Goal: Navigation & Orientation: Find specific page/section

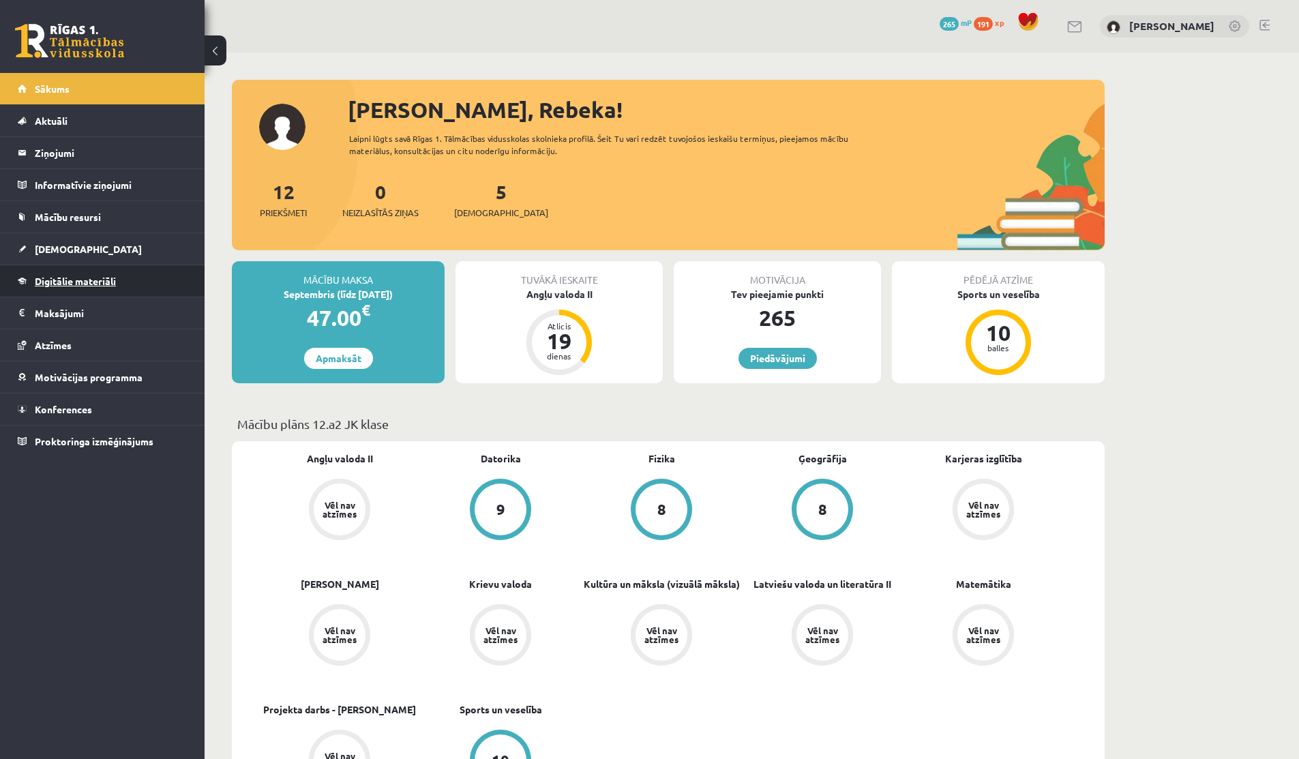
click at [141, 289] on link "Digitālie materiāli" at bounding box center [103, 280] width 170 height 31
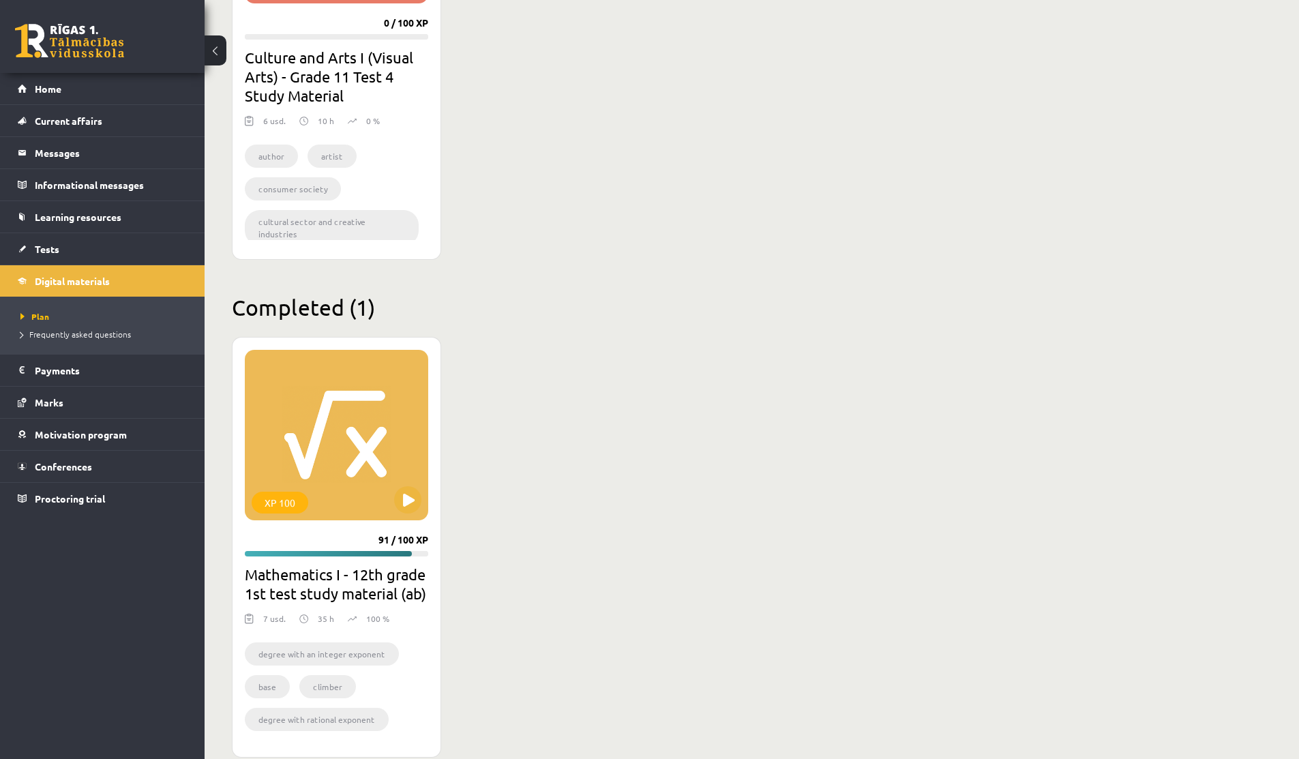
scroll to position [1046, 0]
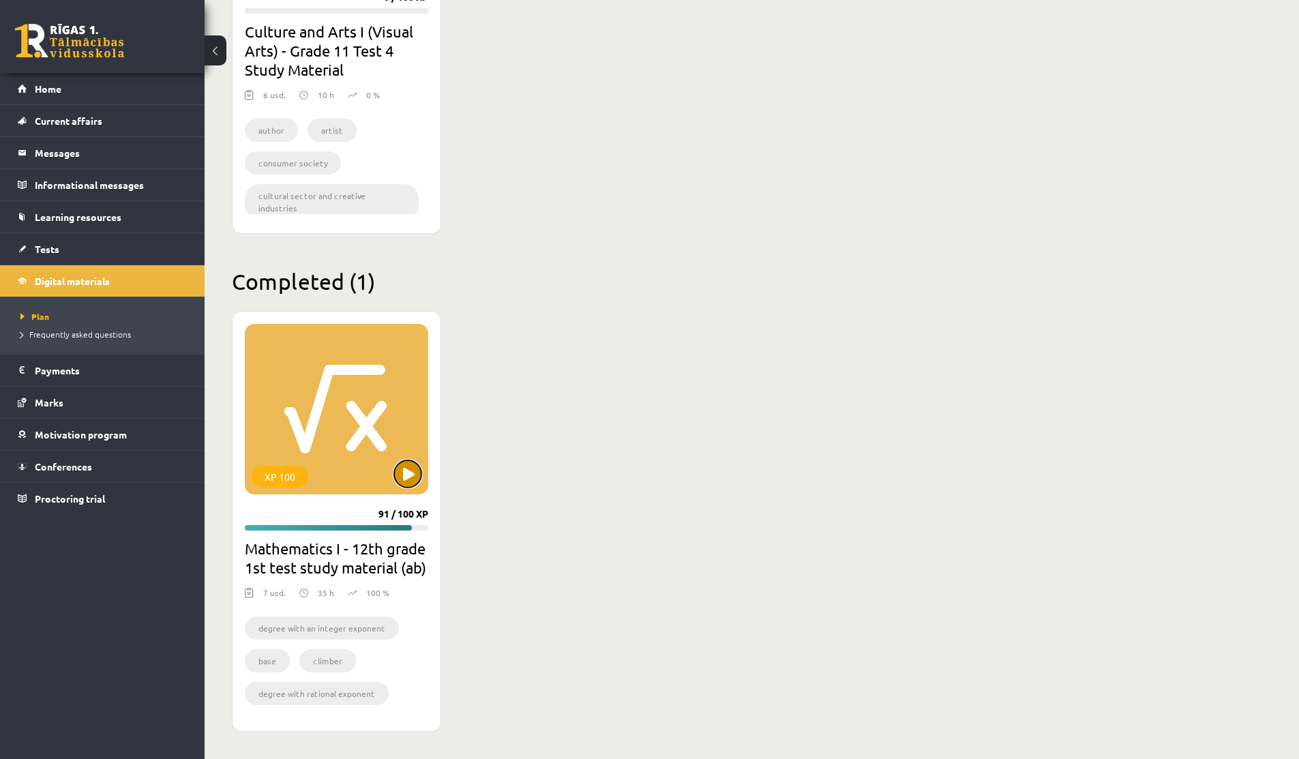
click at [405, 480] on button at bounding box center [407, 473] width 27 height 27
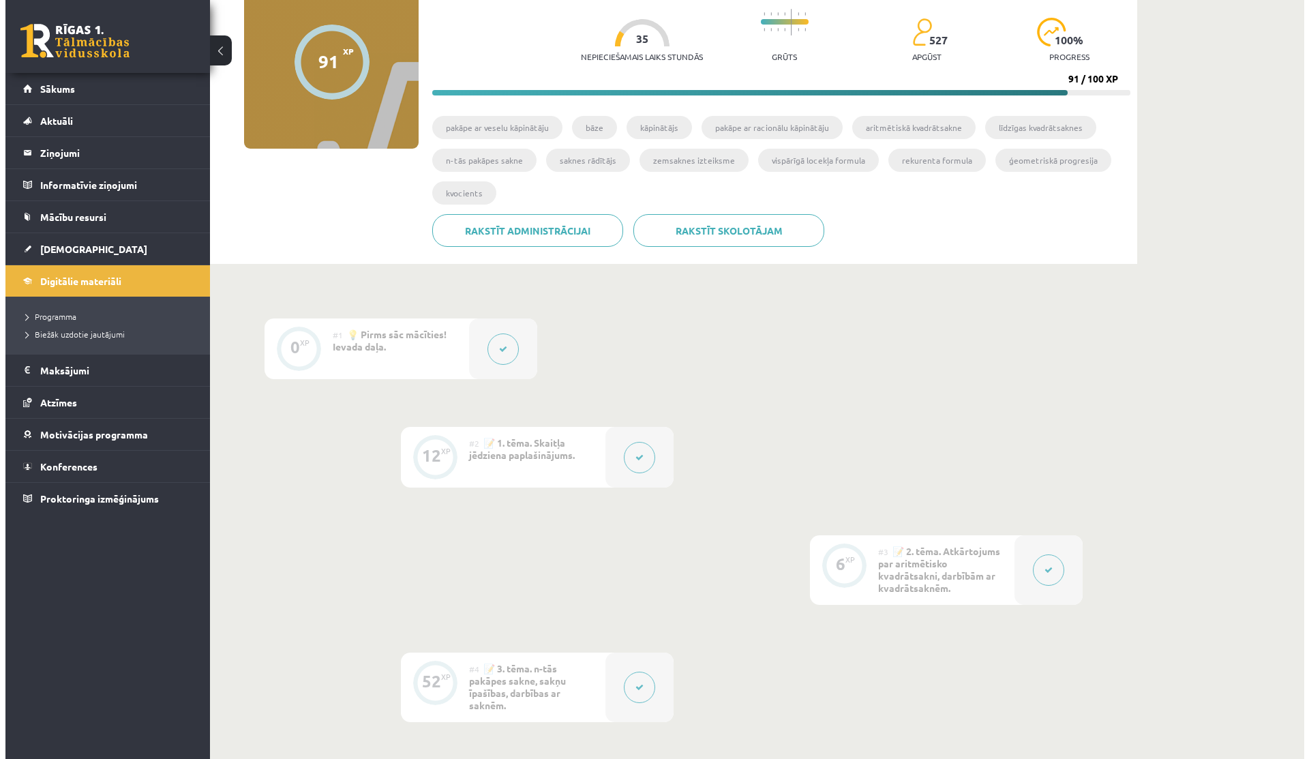
scroll to position [141, 0]
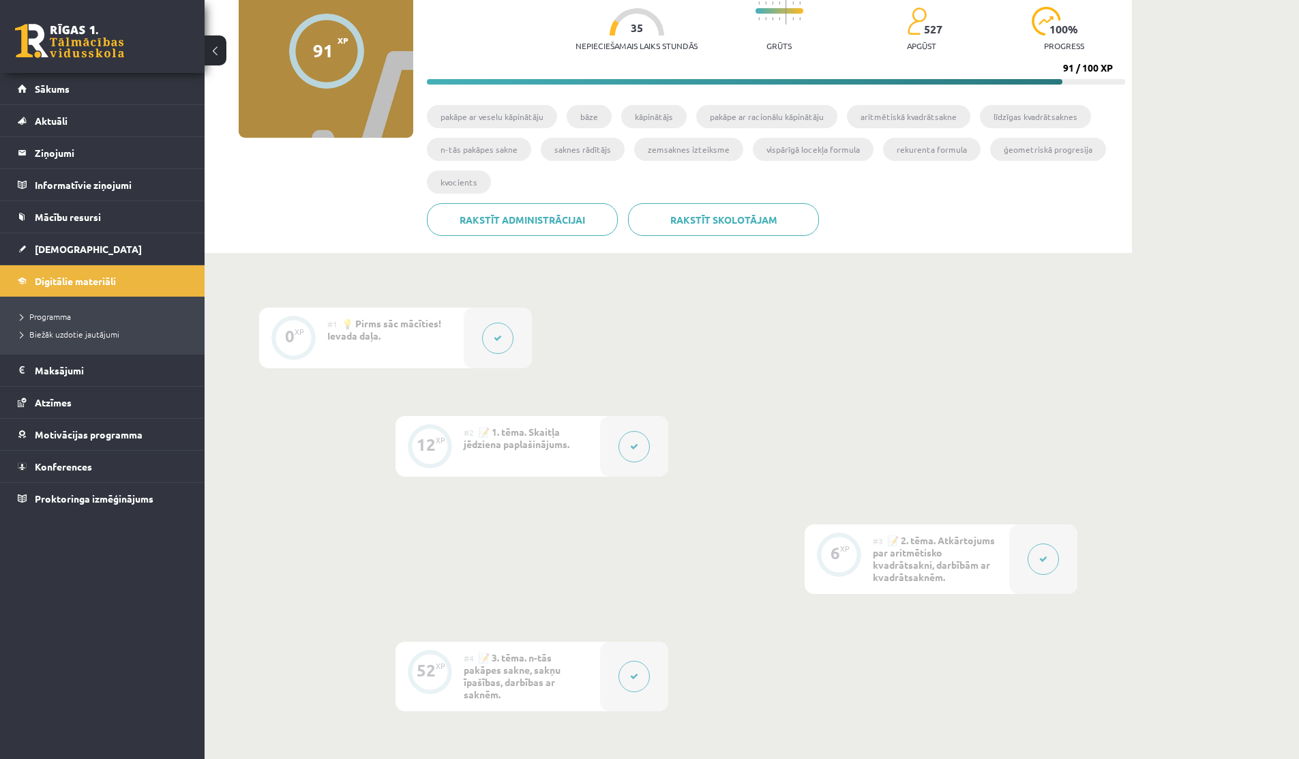
click at [635, 440] on button at bounding box center [633, 446] width 31 height 31
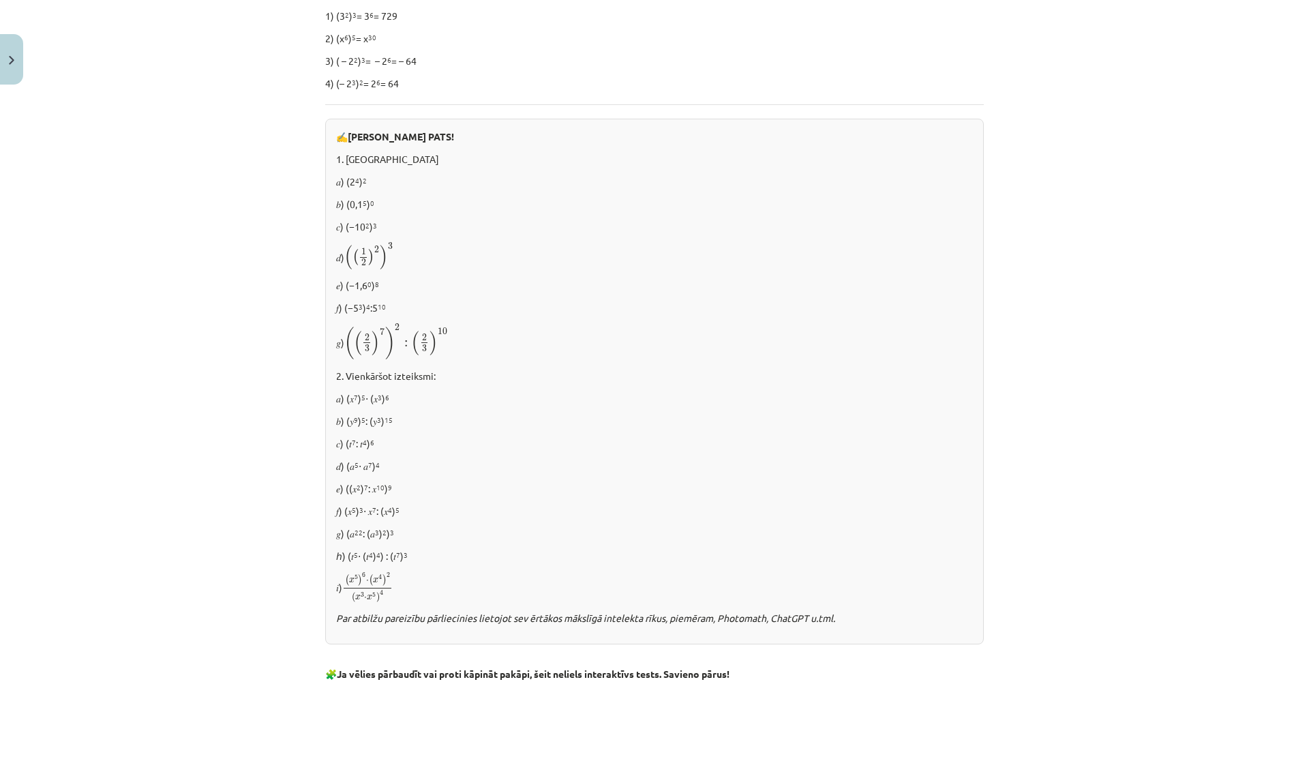
scroll to position [1007, 0]
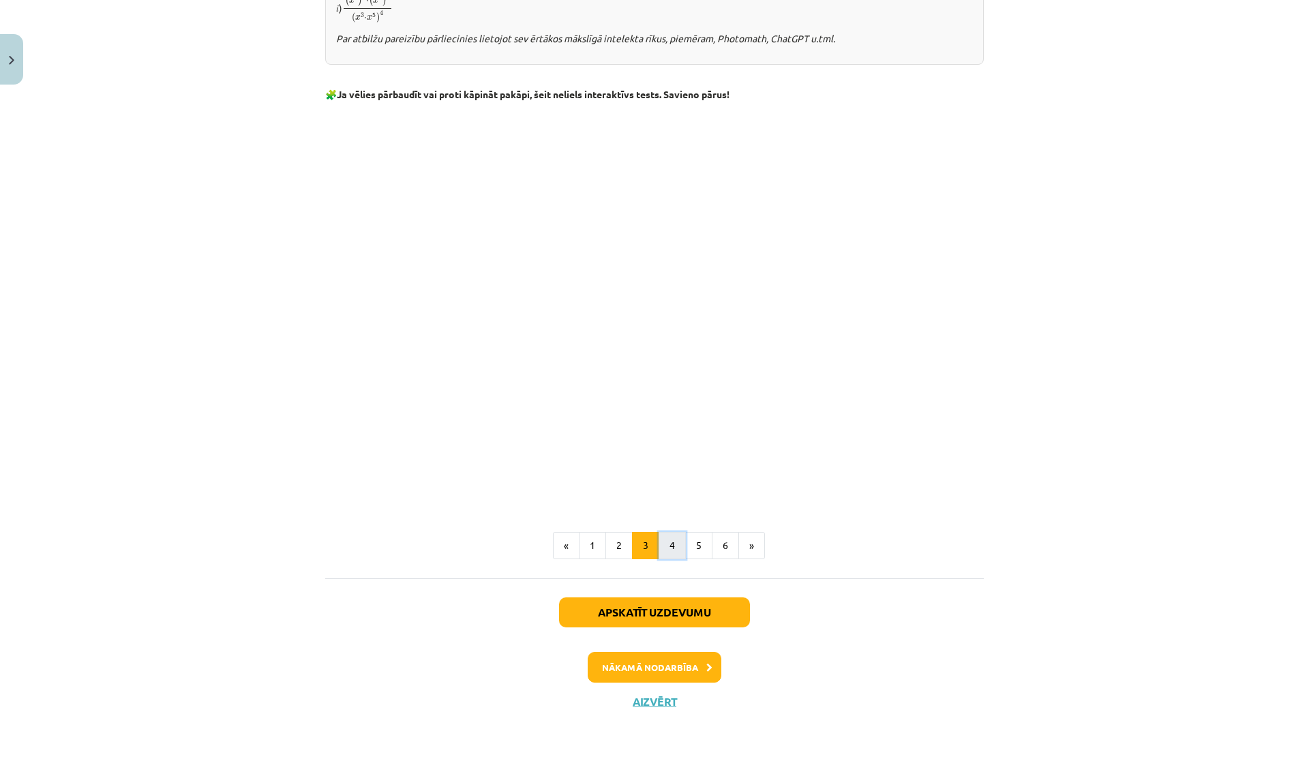
click at [670, 541] on button "4" at bounding box center [672, 545] width 27 height 27
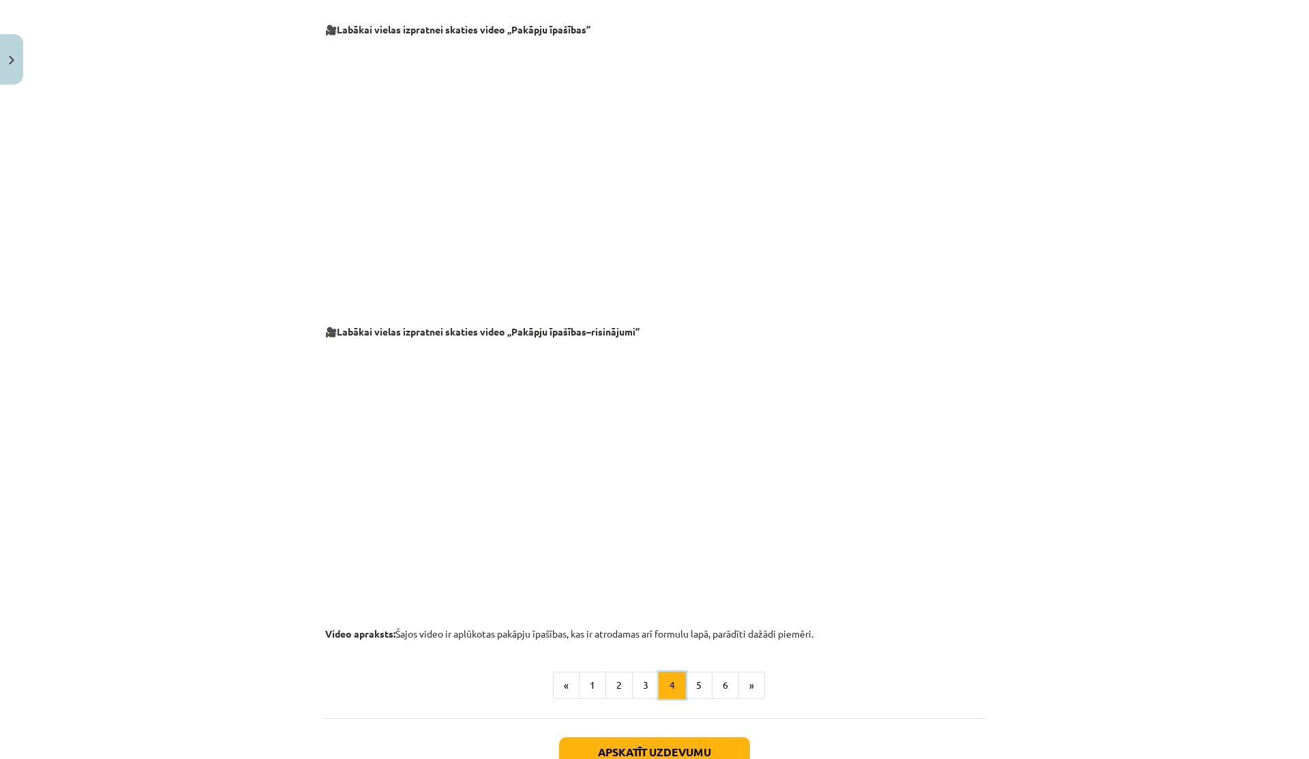
scroll to position [1217, 0]
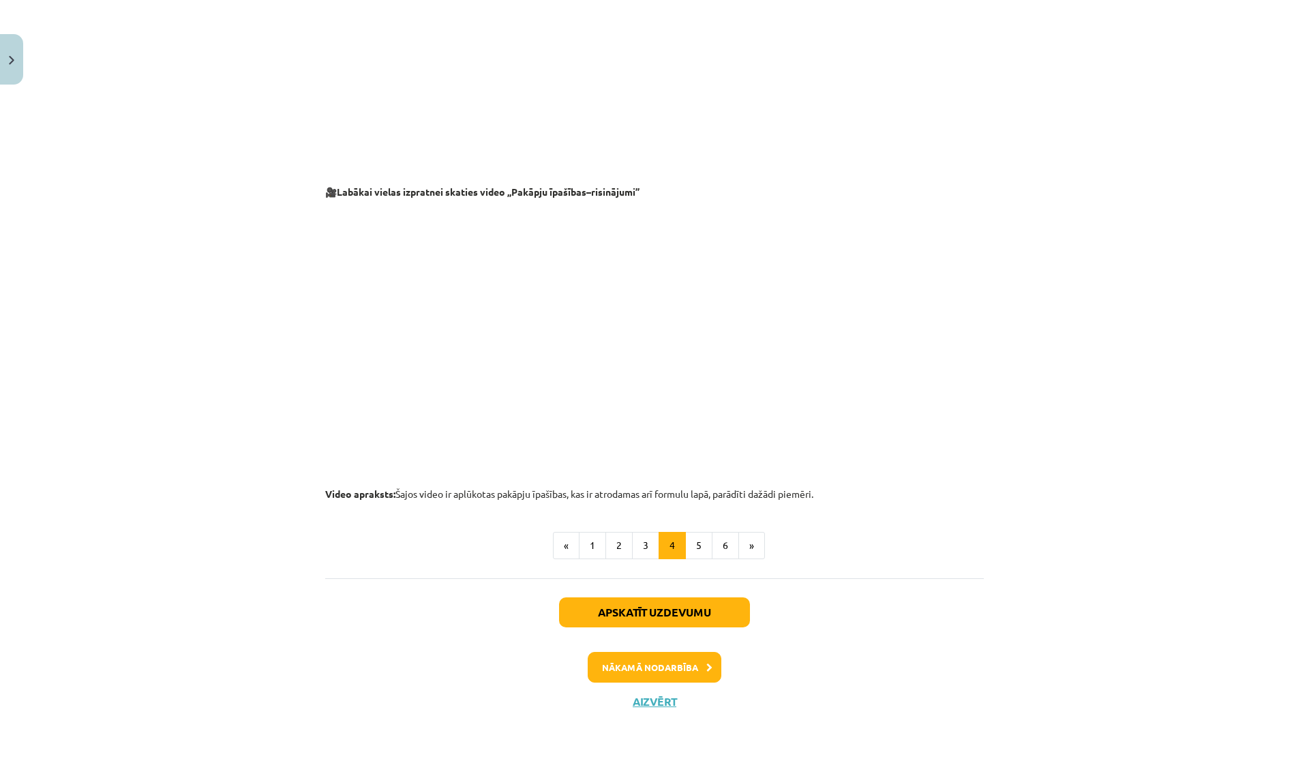
click at [692, 551] on button "5" at bounding box center [698, 545] width 27 height 27
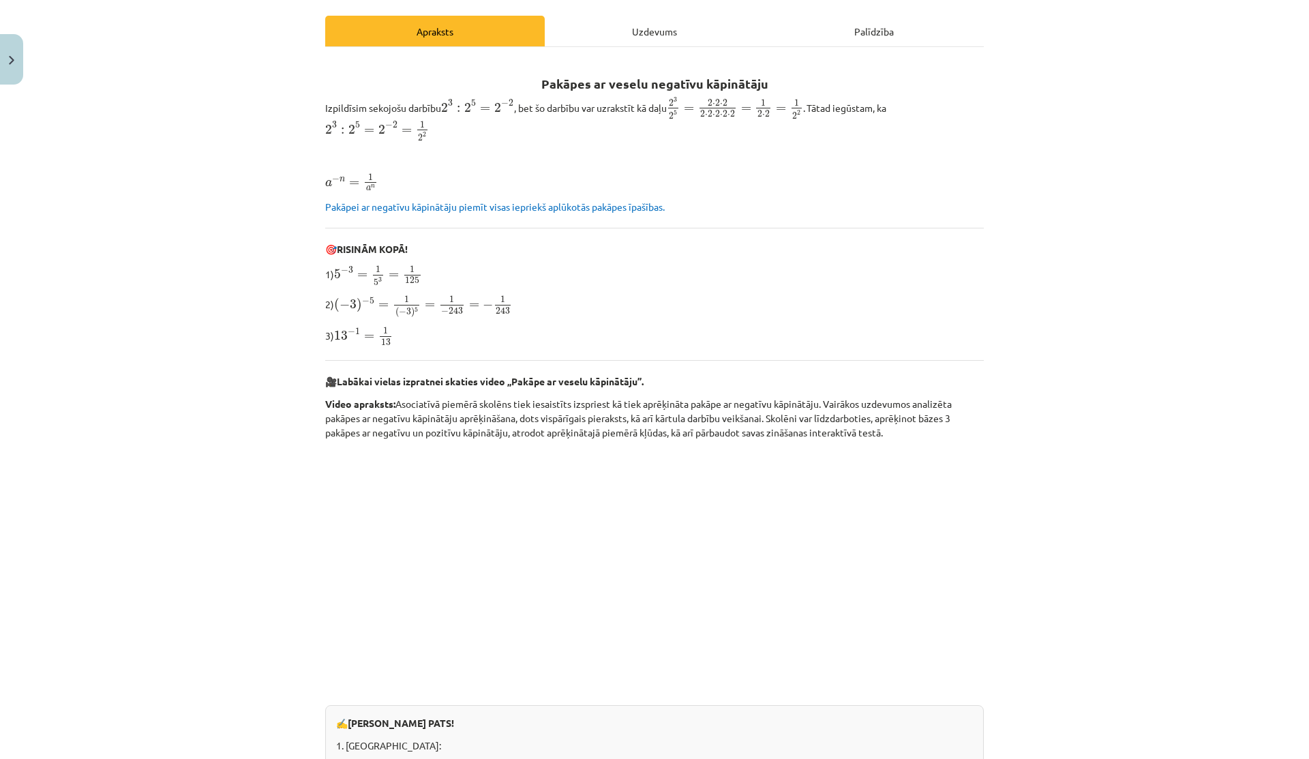
scroll to position [0, 0]
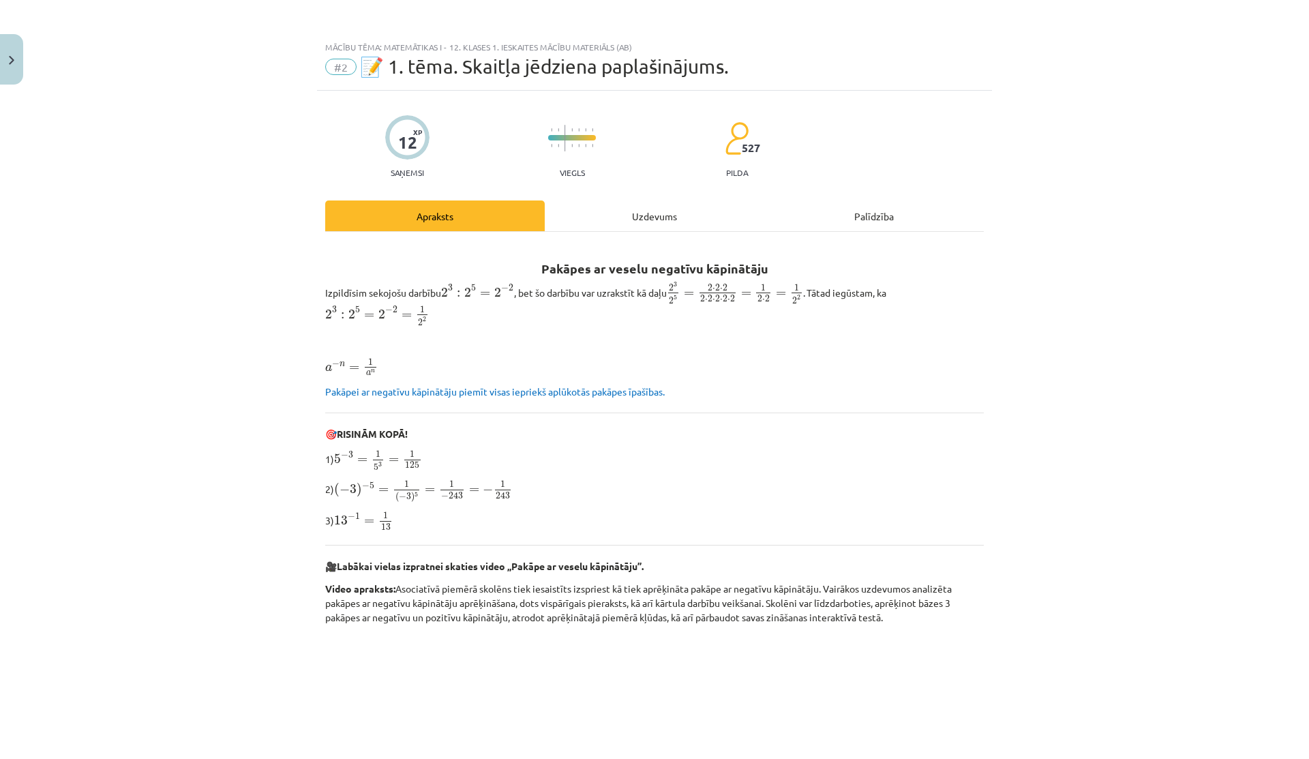
click at [640, 218] on div "Uzdevums" at bounding box center [655, 215] width 220 height 31
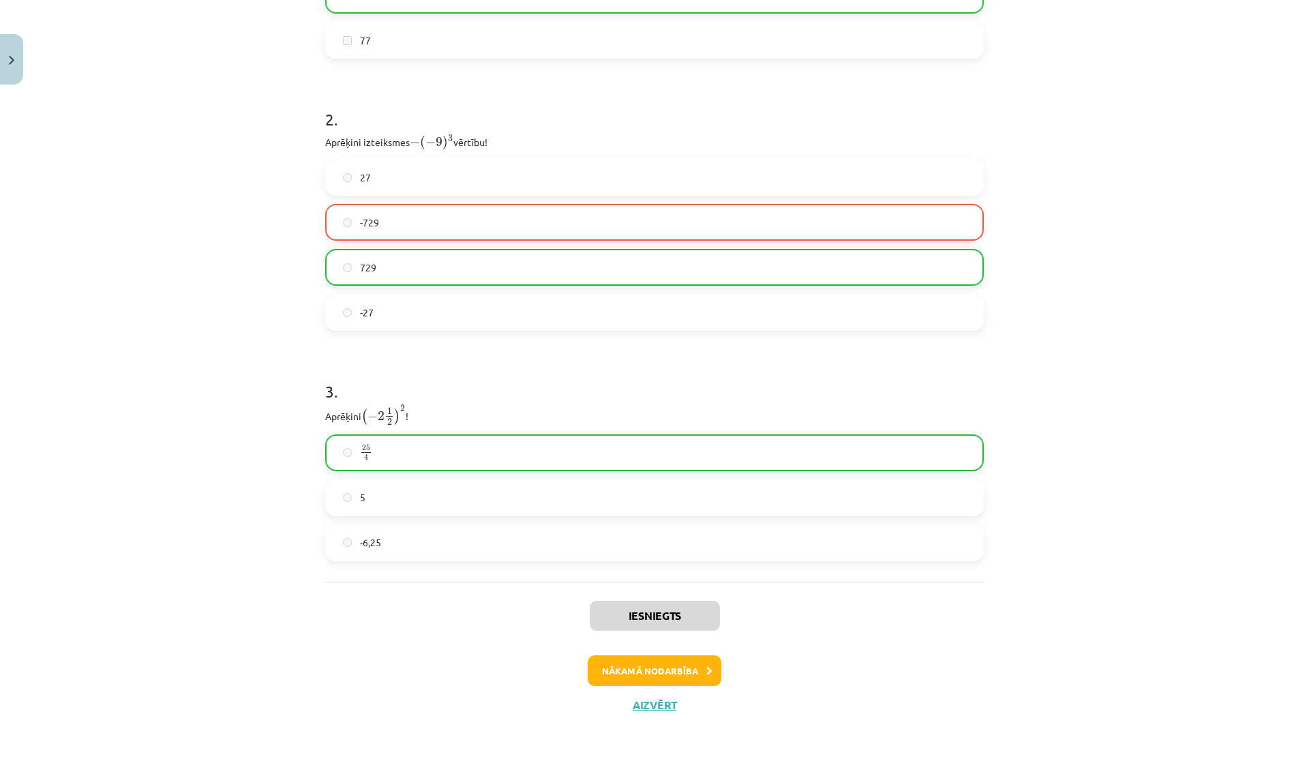
scroll to position [590, 0]
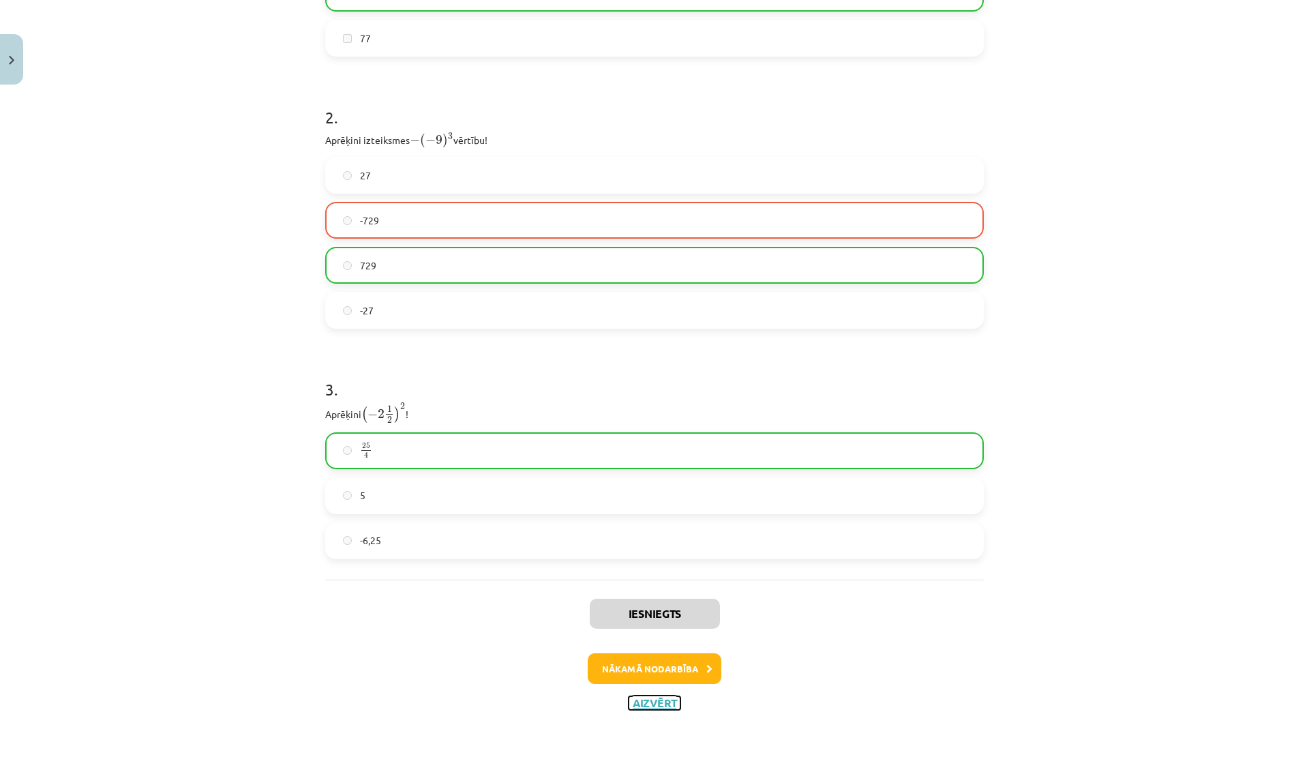
click at [646, 708] on button "Aizvērt" at bounding box center [655, 703] width 52 height 14
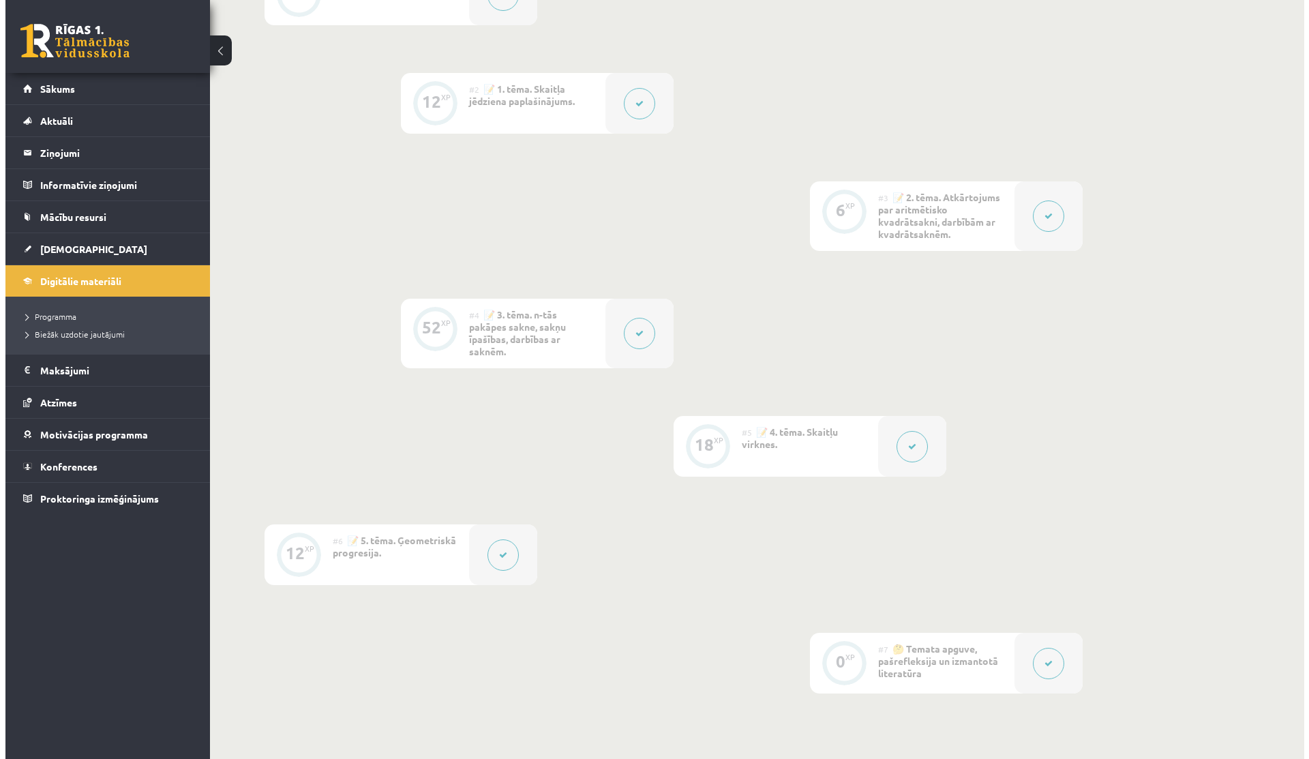
scroll to position [485, 0]
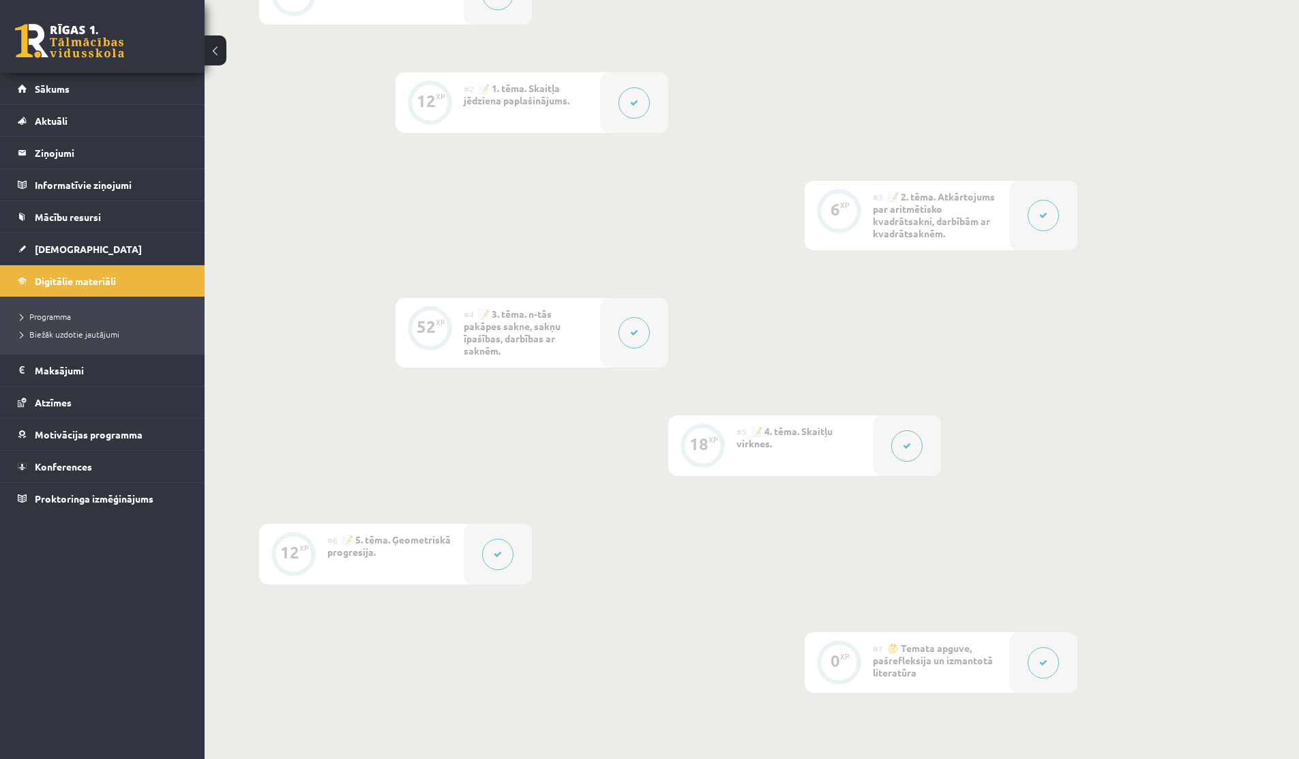
click at [614, 345] on div at bounding box center [634, 333] width 68 height 70
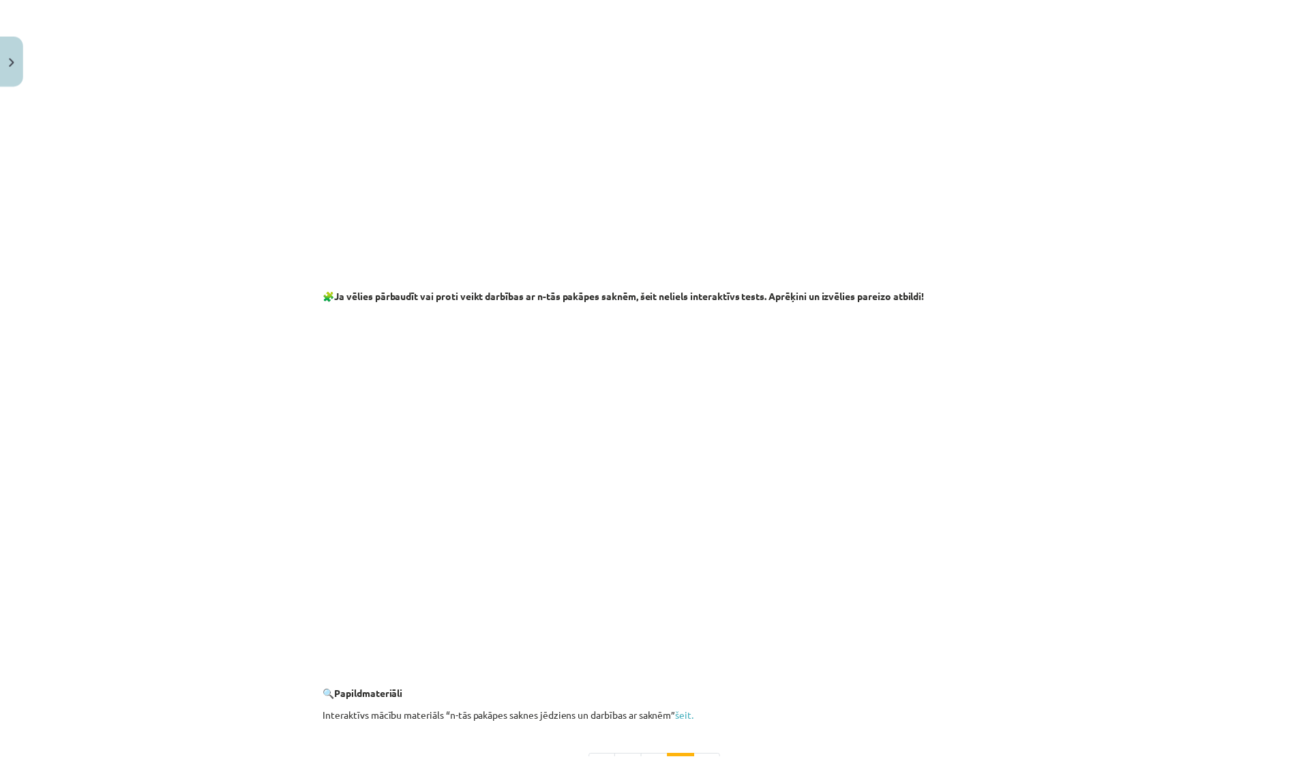
scroll to position [2263, 0]
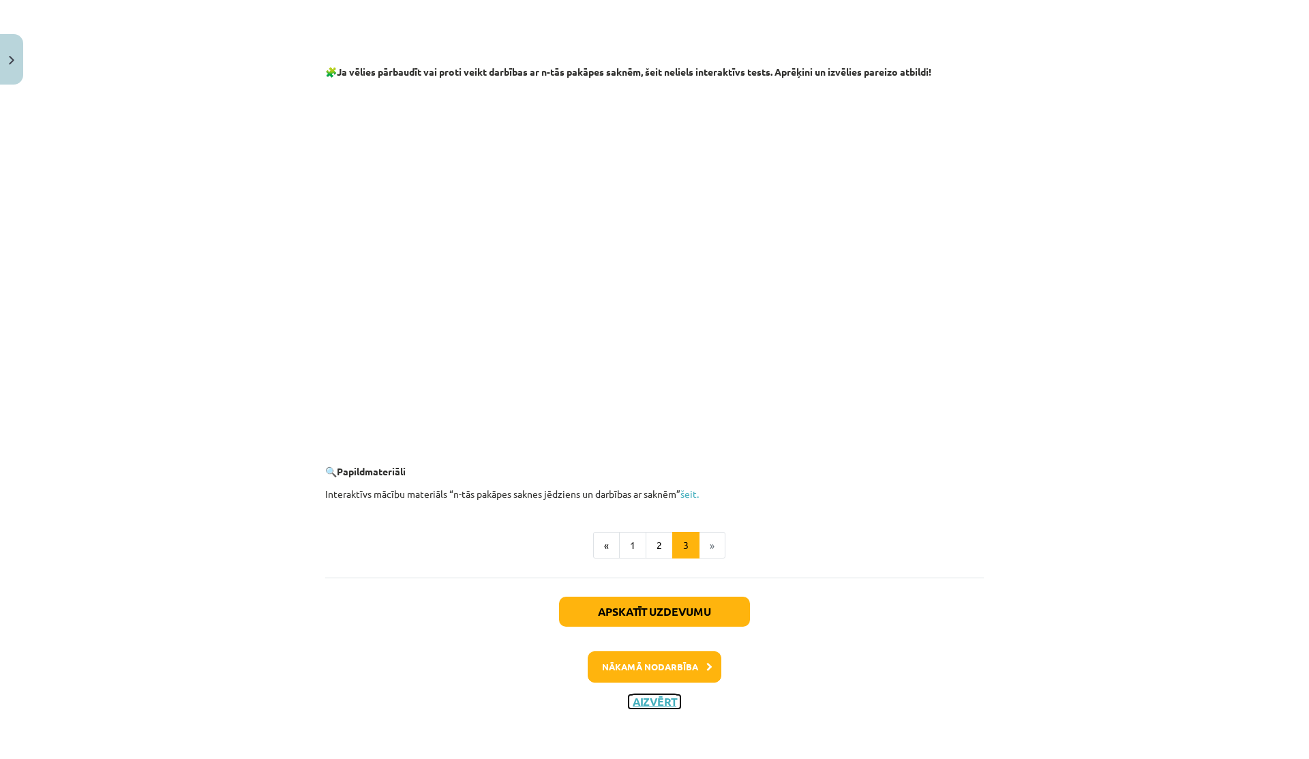
click at [638, 698] on button "Aizvērt" at bounding box center [655, 702] width 52 height 14
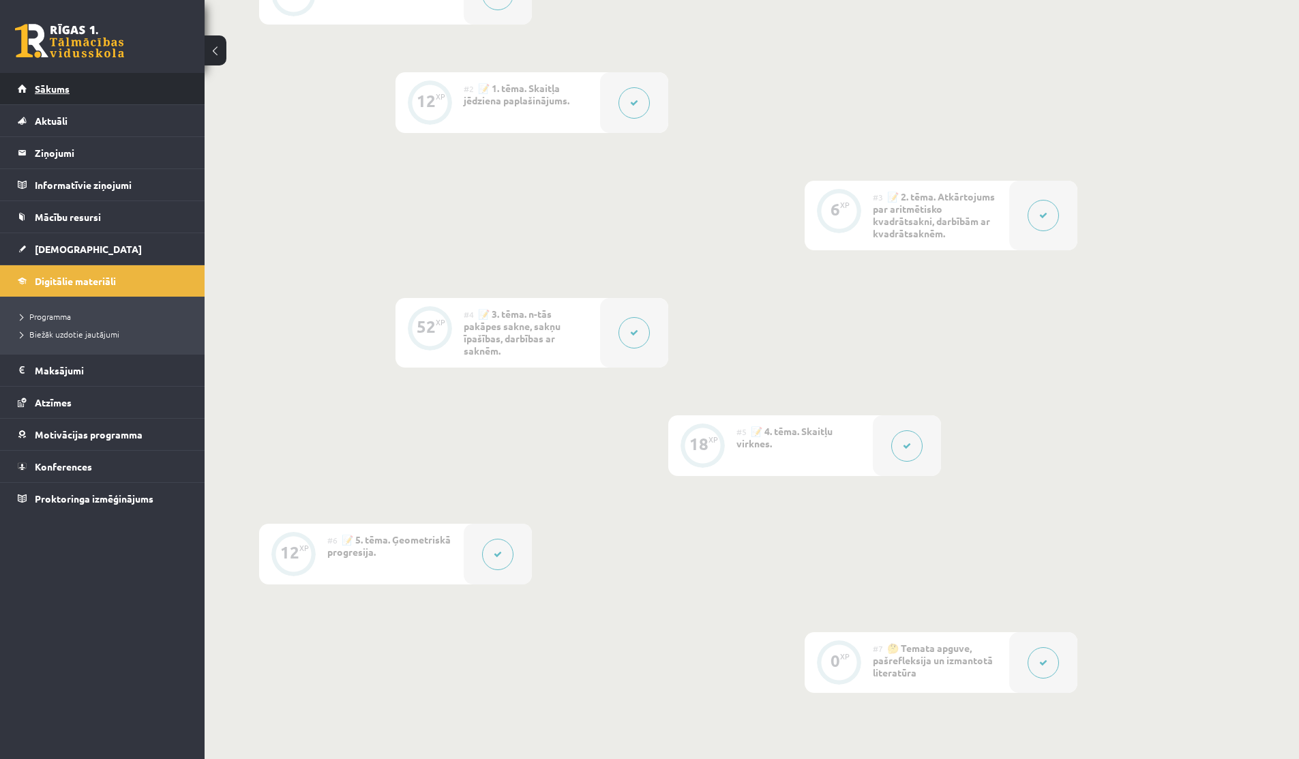
click at [80, 95] on link "Sākums" at bounding box center [103, 88] width 170 height 31
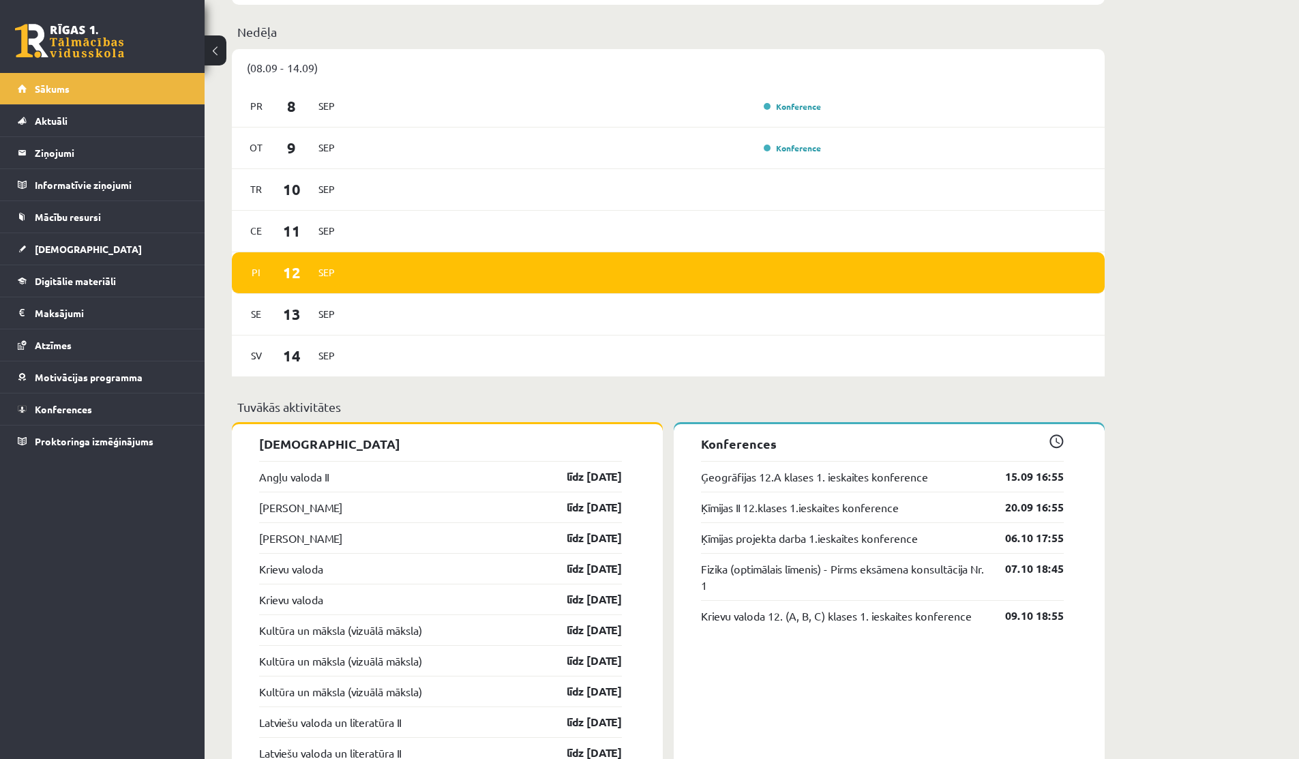
scroll to position [853, 0]
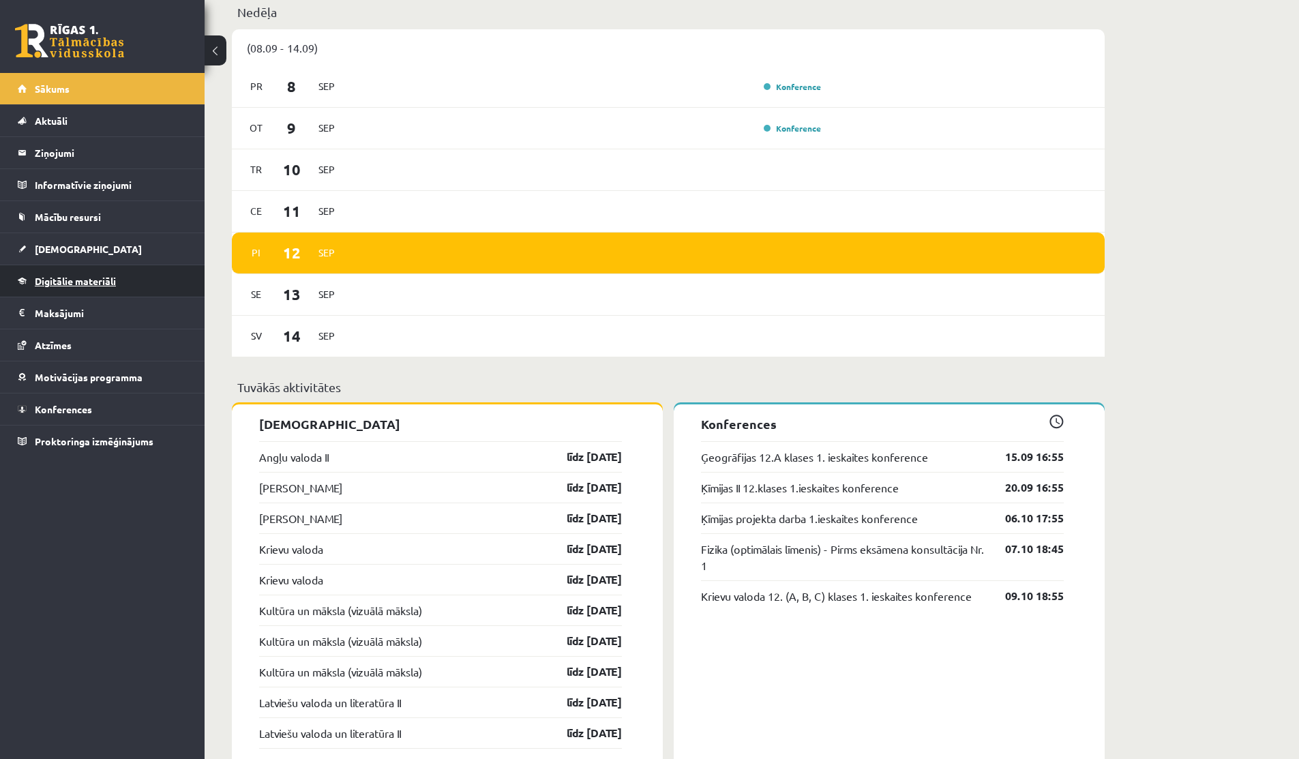
click at [63, 277] on span "Digitālie materiāli" at bounding box center [75, 281] width 81 height 12
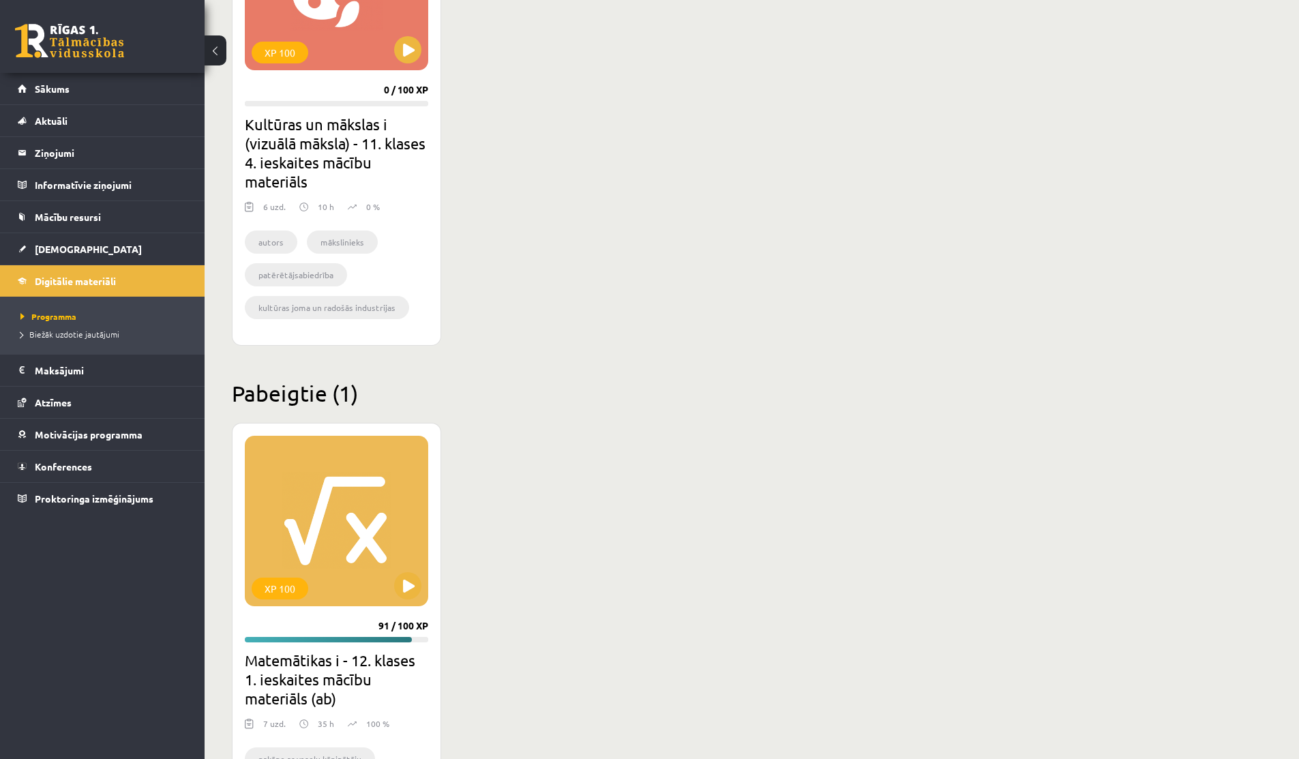
scroll to position [1103, 0]
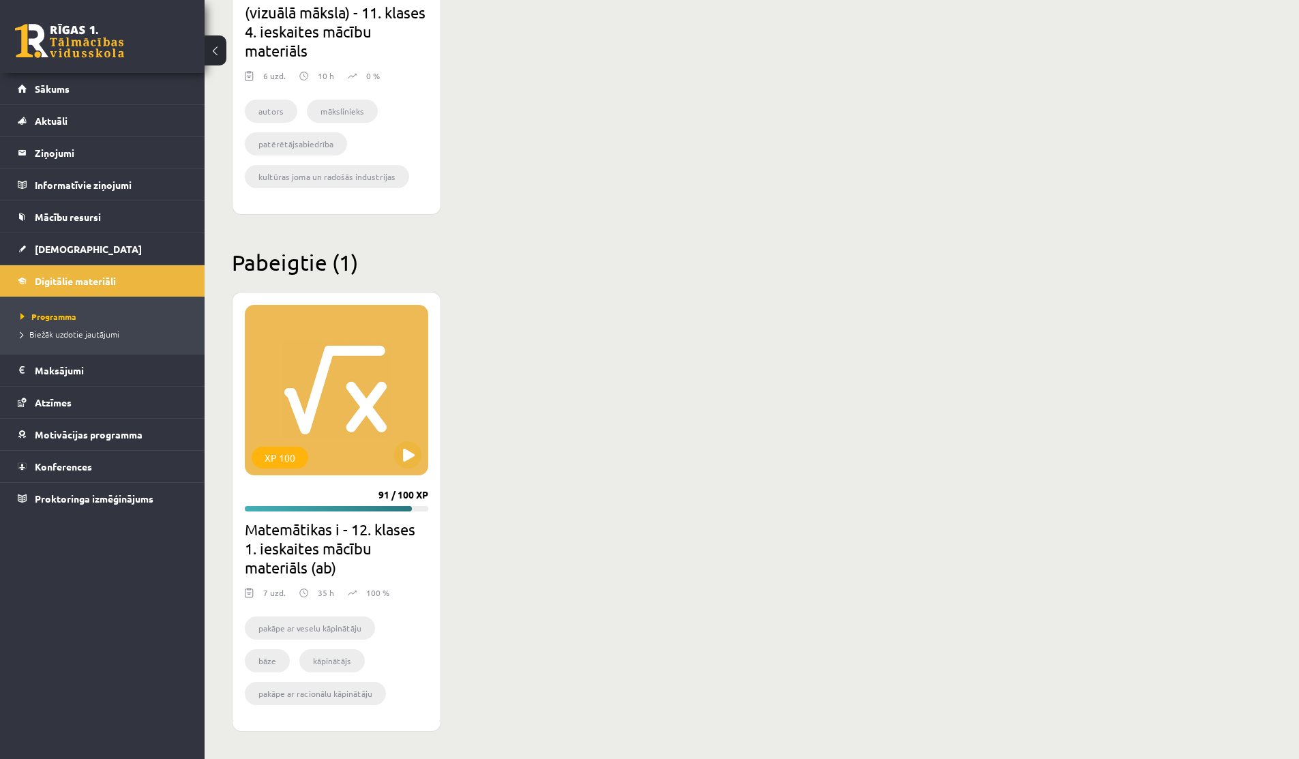
drag, startPoint x: 378, startPoint y: 494, endPoint x: 448, endPoint y: 493, distance: 69.5
click at [448, 493] on div "XP 100 91 / 100 XP Matemātikas i - 12. klases 1. ieskaites mācību materiāls (ab…" at bounding box center [668, 512] width 873 height 440
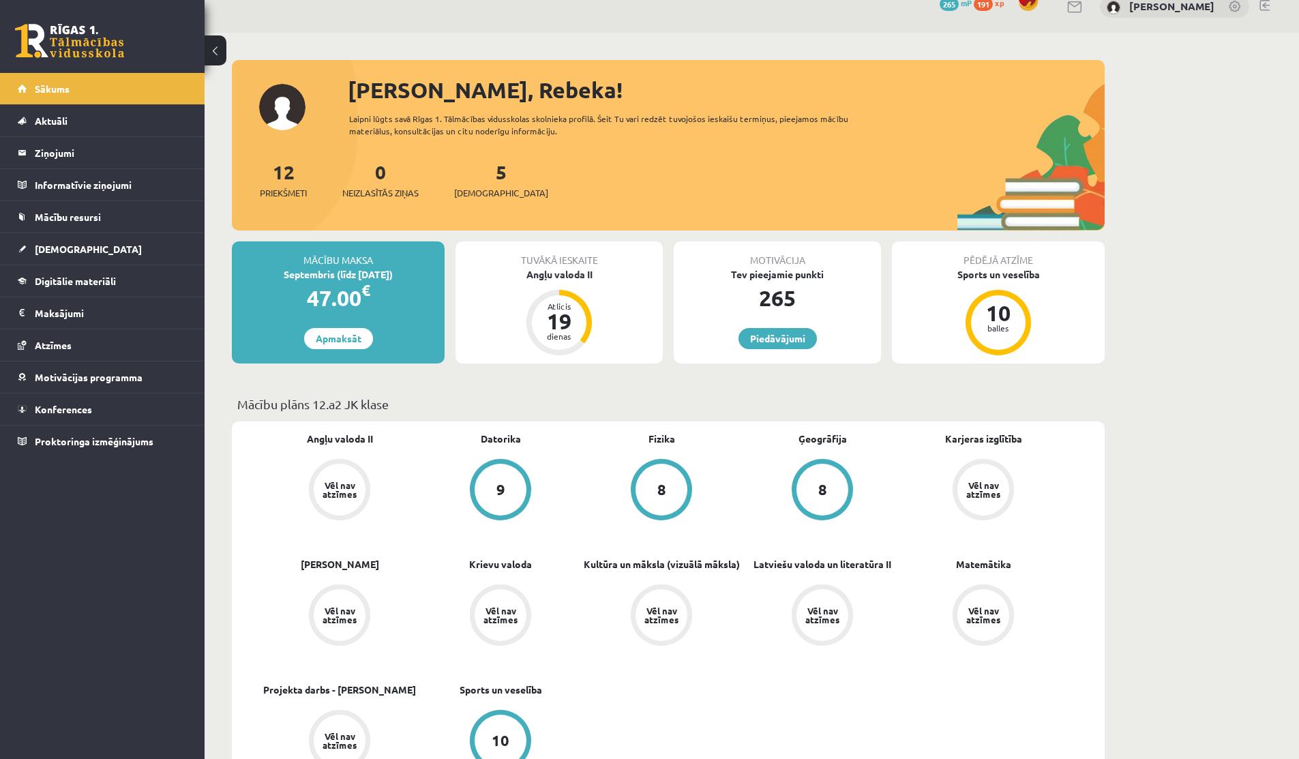
scroll to position [23, 0]
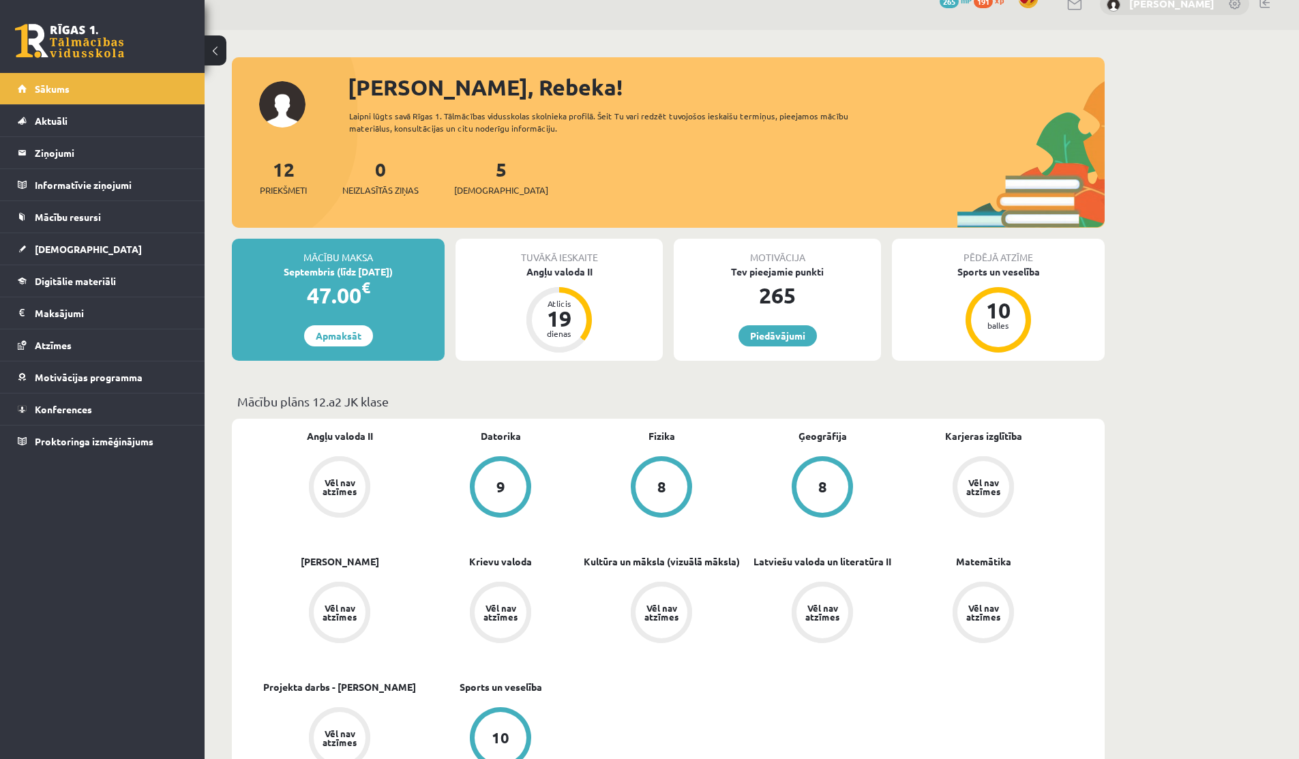
click at [1130, 5] on link "[PERSON_NAME]" at bounding box center [1171, 4] width 85 height 14
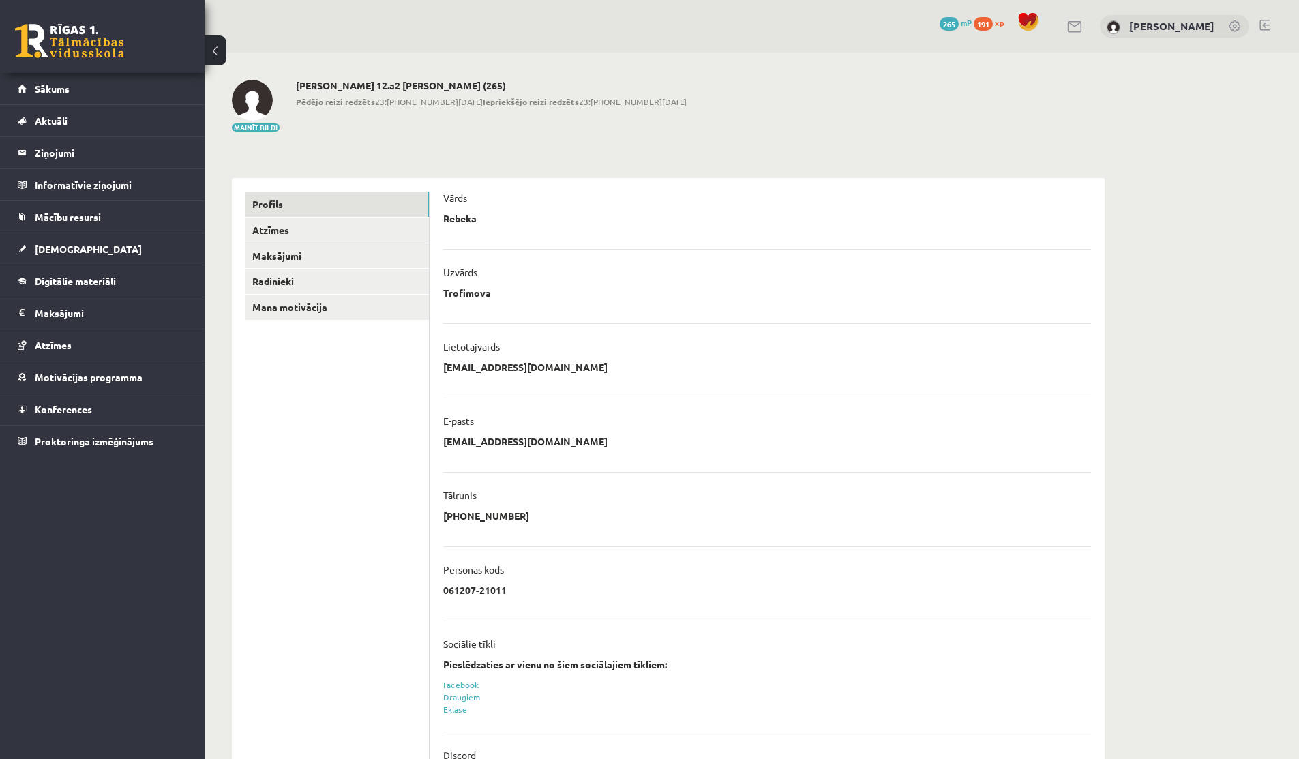
scroll to position [72, 0]
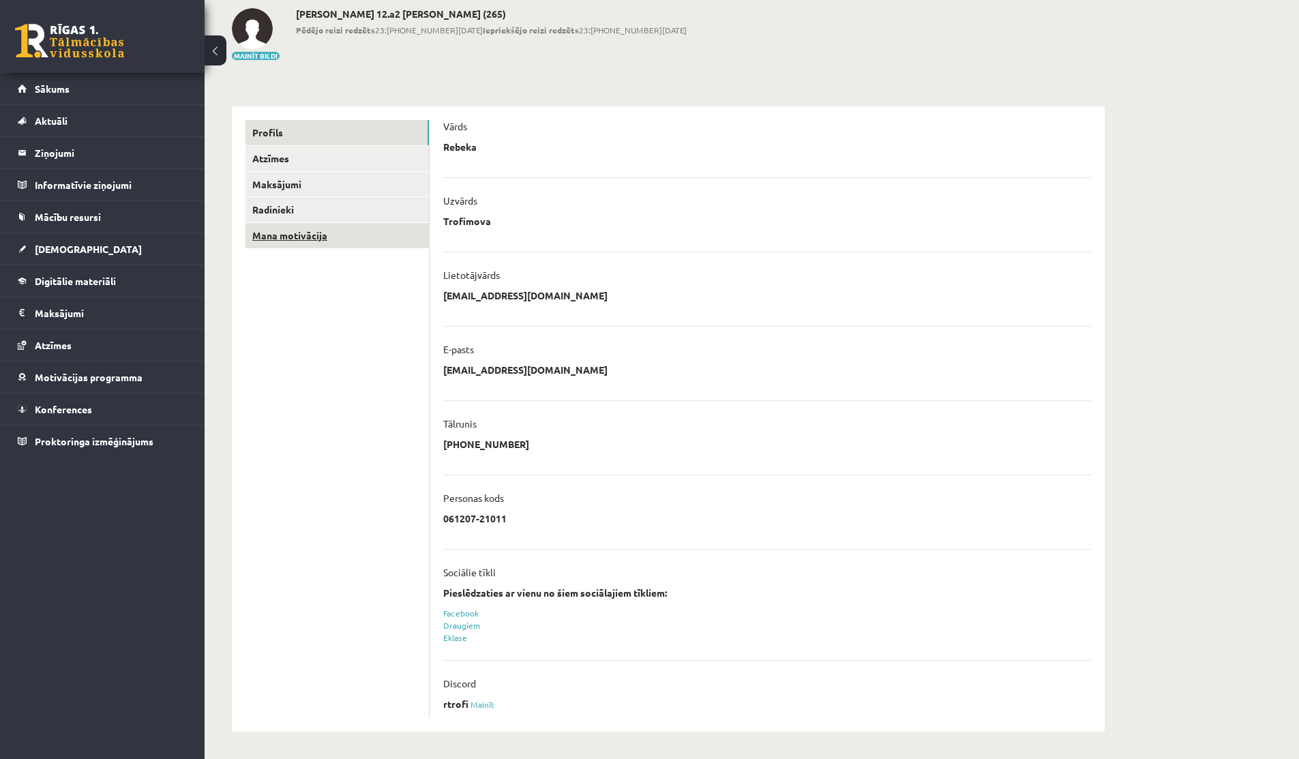
click at [326, 235] on link "Mana motivācija" at bounding box center [336, 235] width 183 height 25
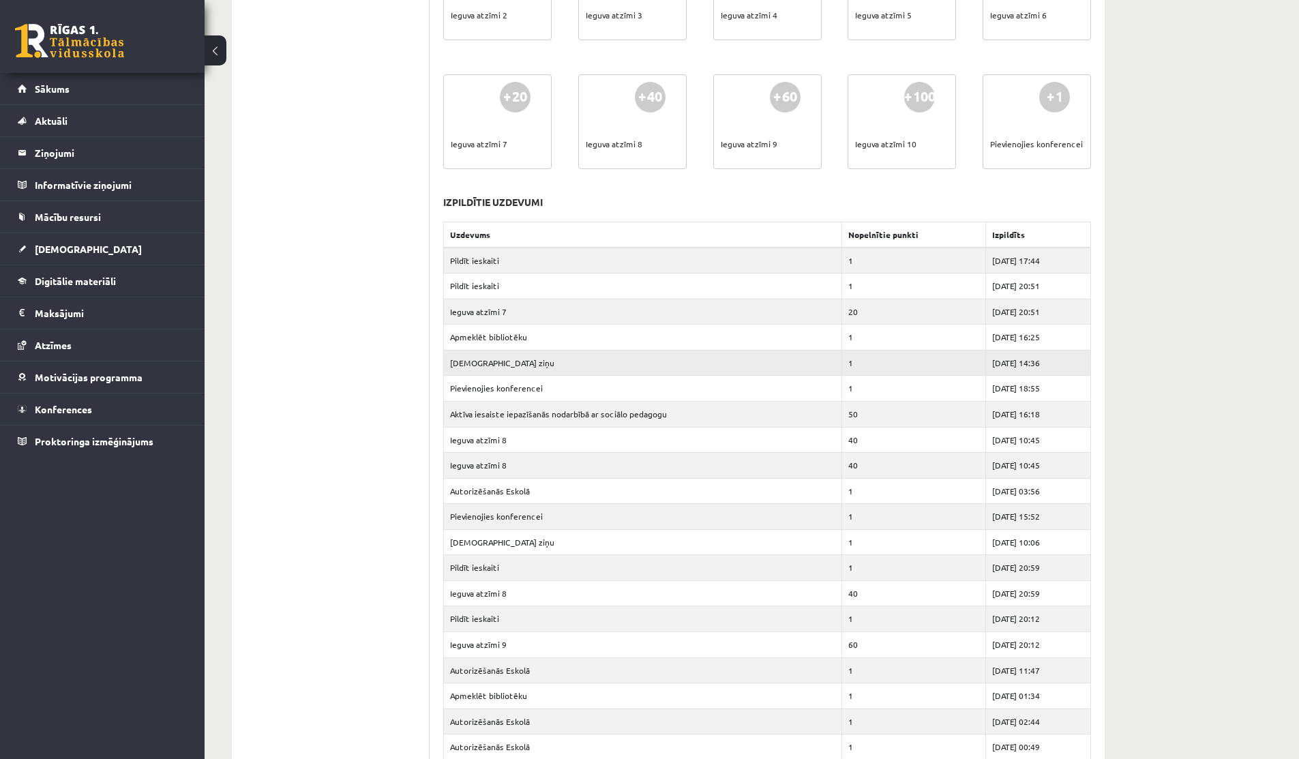
scroll to position [628, 0]
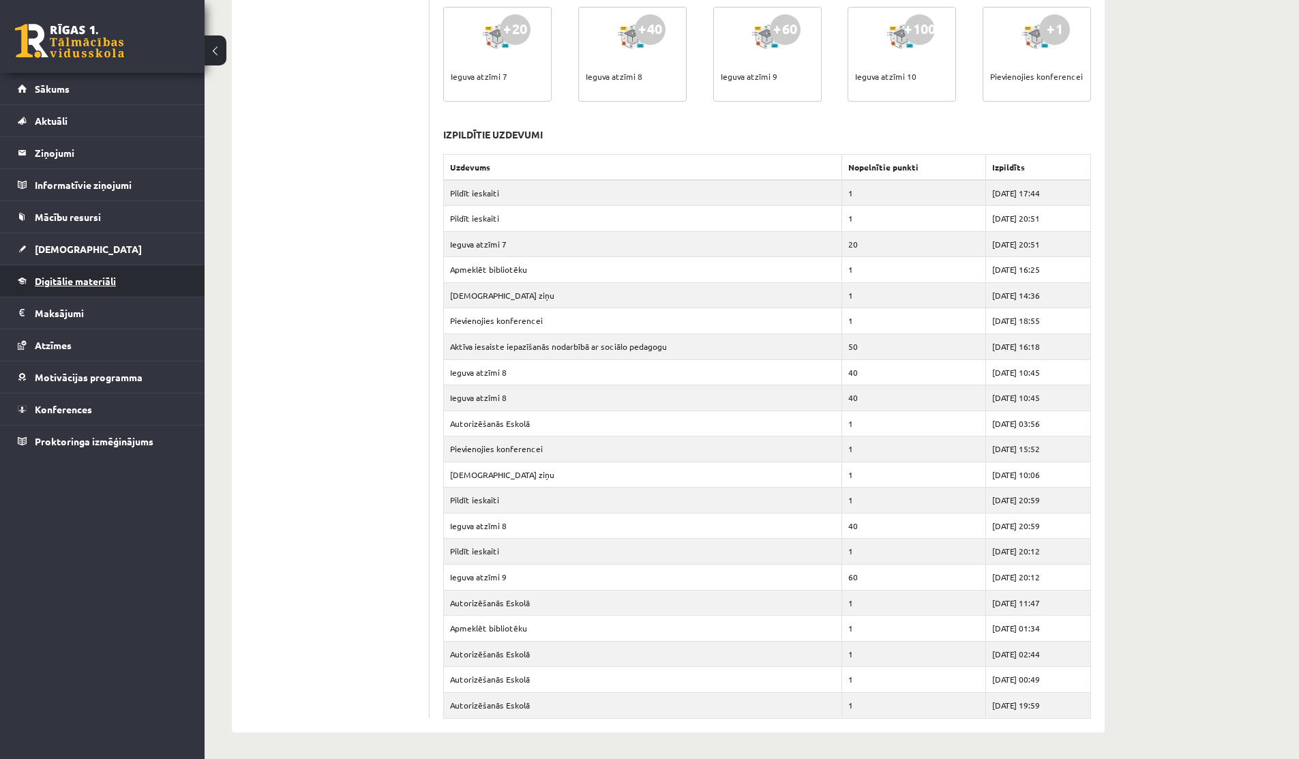
click at [38, 275] on span "Digitālie materiāli" at bounding box center [75, 281] width 81 height 12
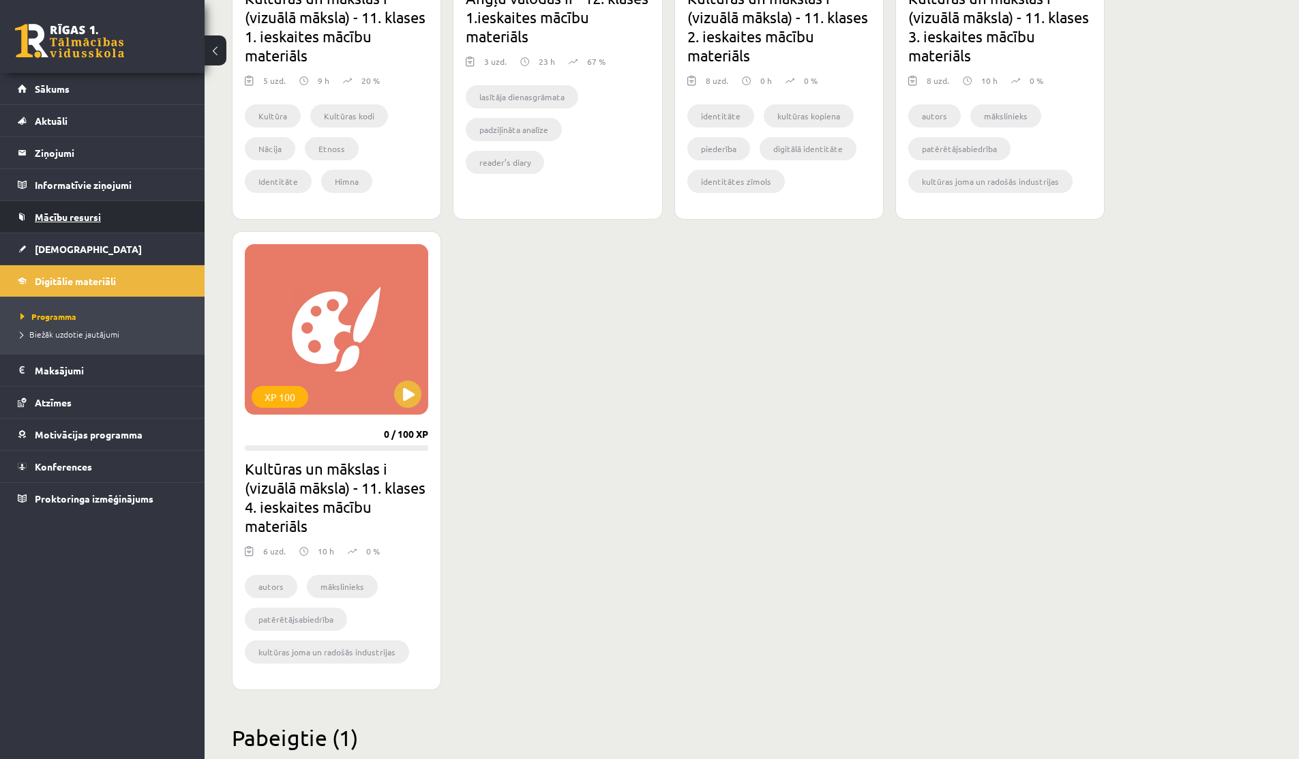
click at [64, 205] on link "Mācību resursi" at bounding box center [103, 216] width 170 height 31
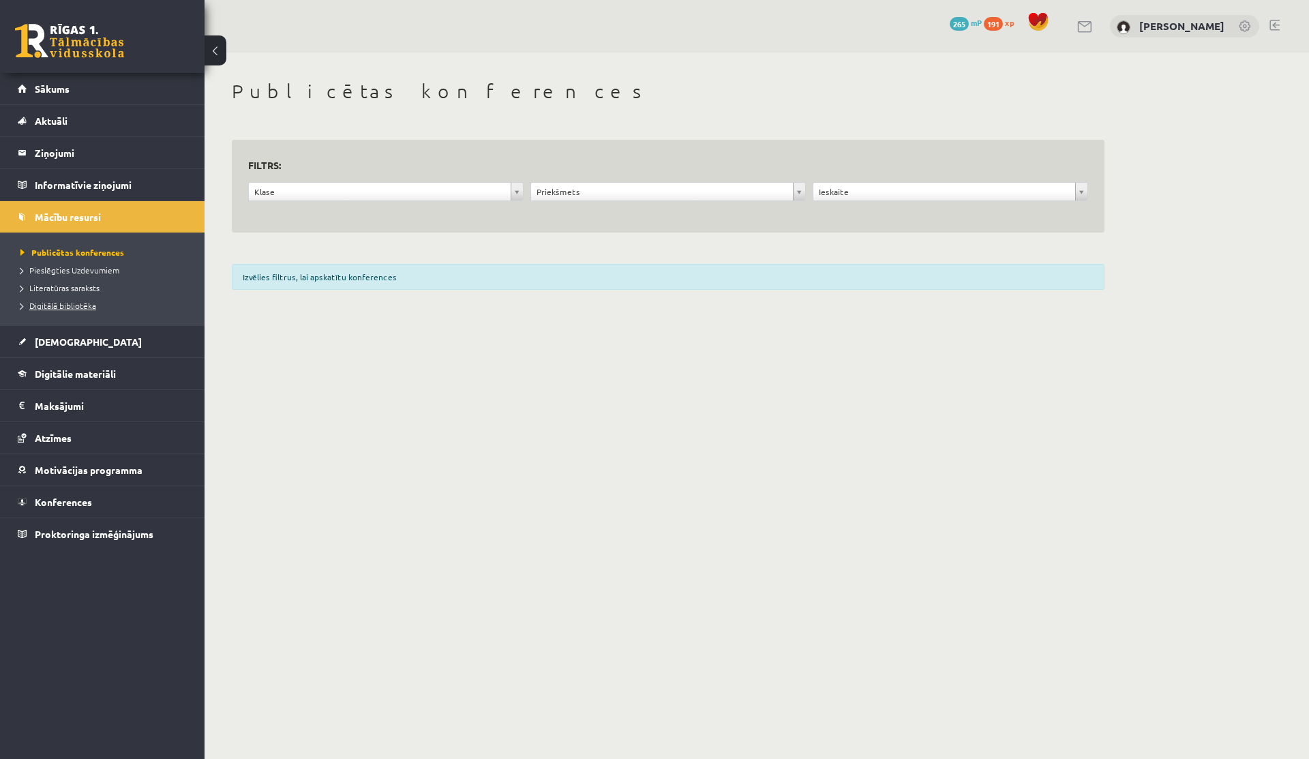
click at [61, 303] on span "Digitālā bibliotēka" at bounding box center [58, 305] width 76 height 11
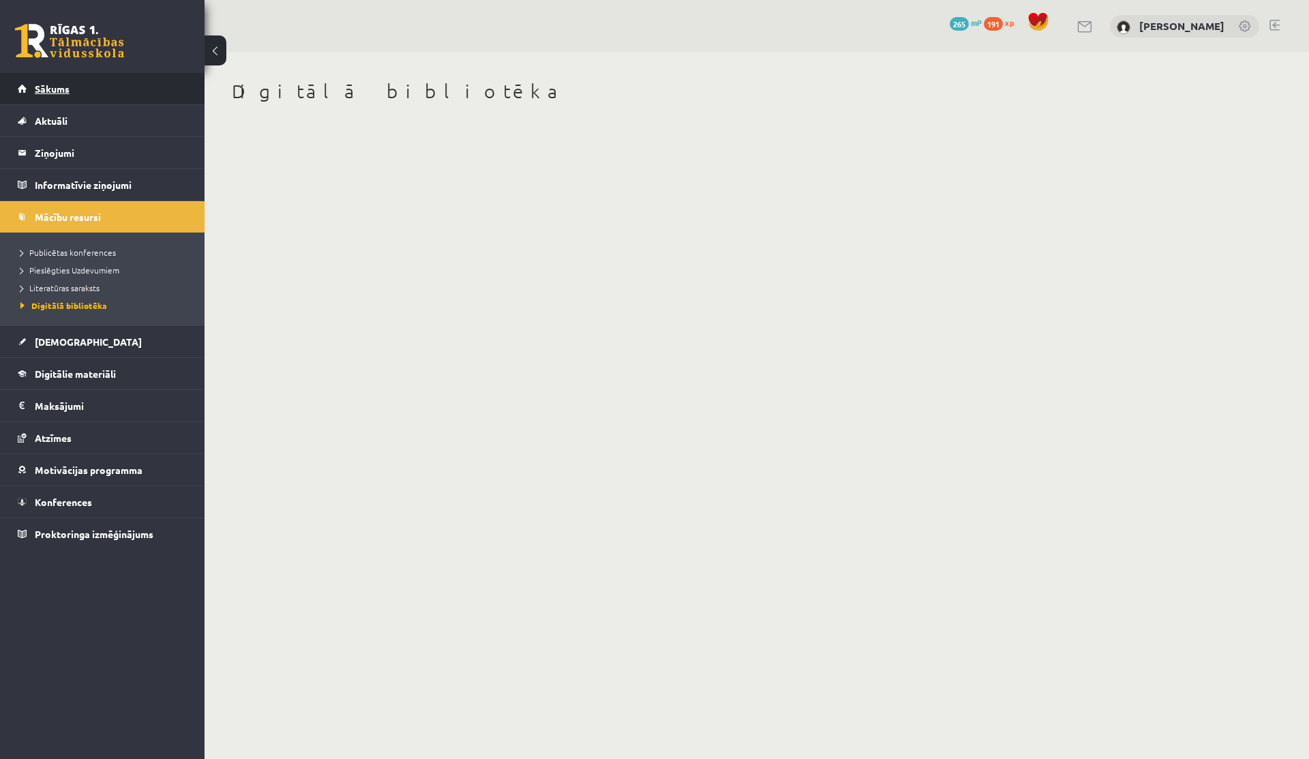
click at [37, 82] on link "Sākums" at bounding box center [103, 88] width 170 height 31
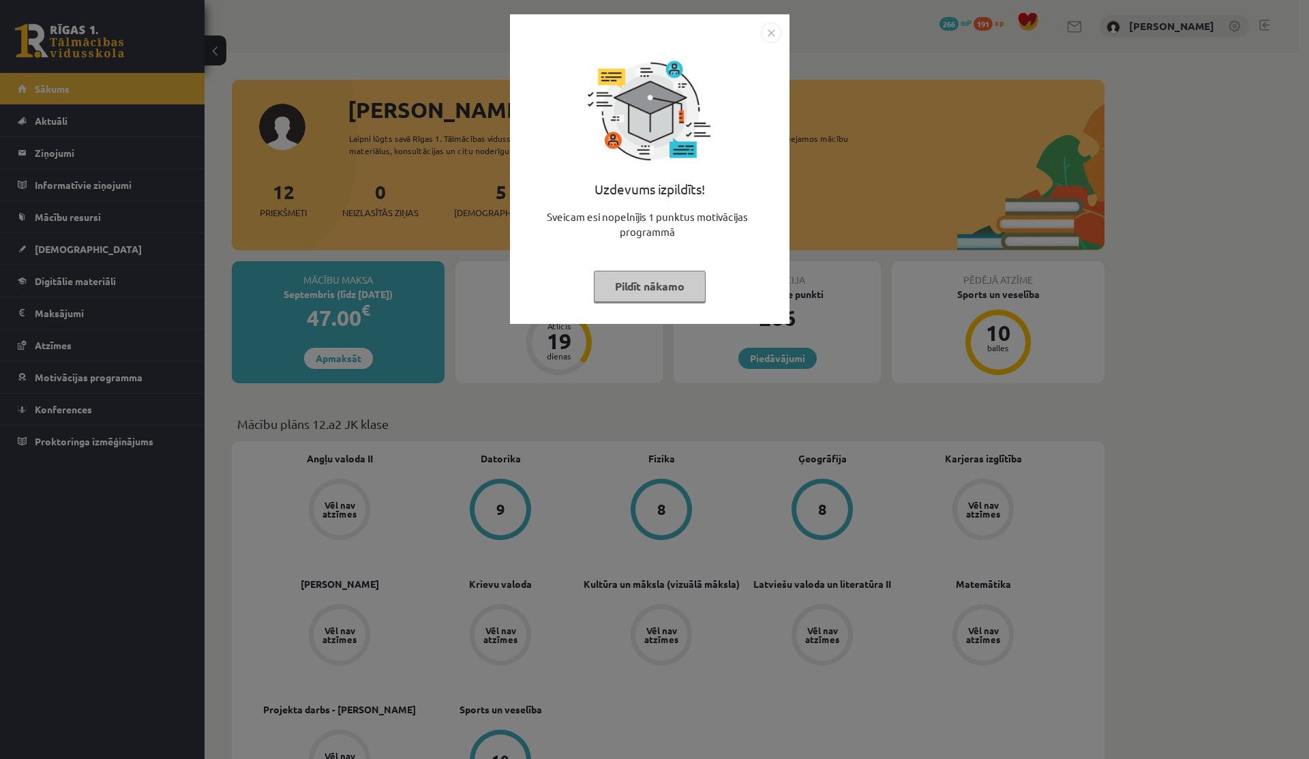
click at [660, 280] on button "Pildīt nākamo" at bounding box center [650, 286] width 112 height 31
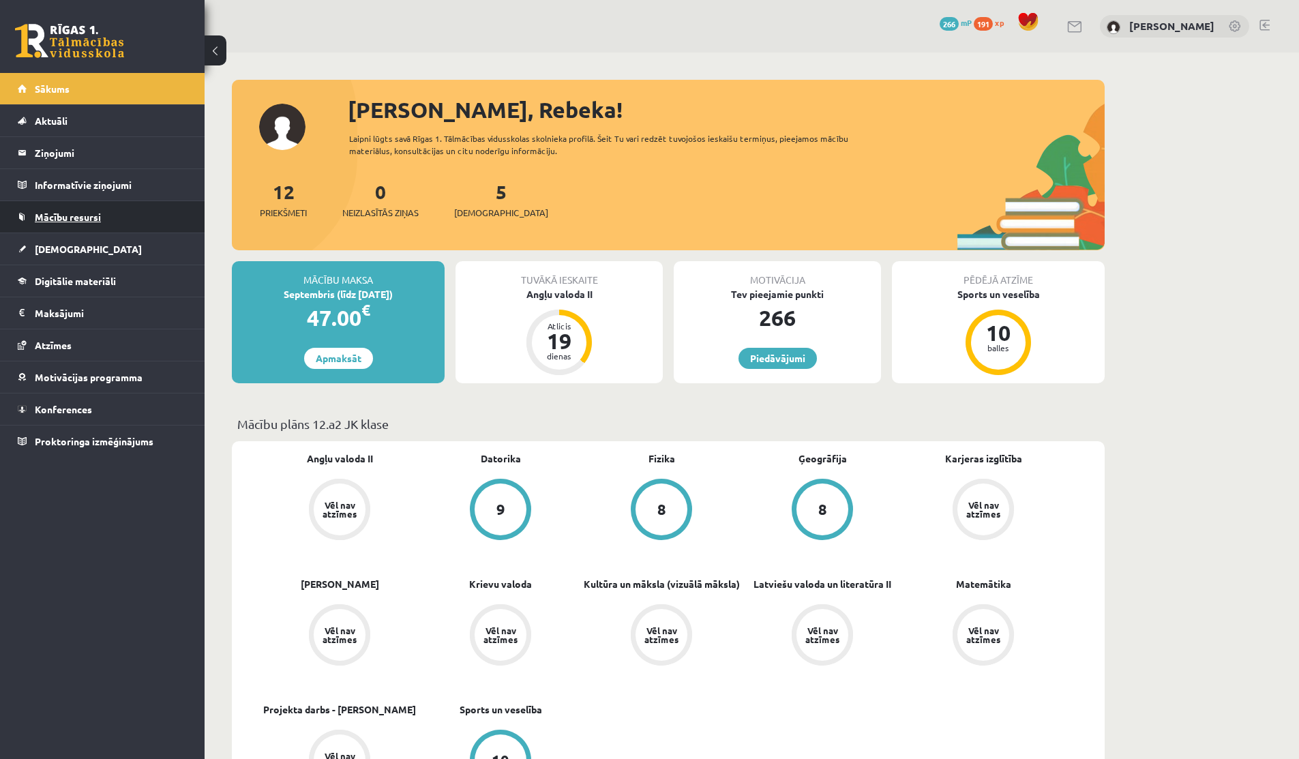
click at [74, 211] on span "Mācību resursi" at bounding box center [68, 217] width 66 height 12
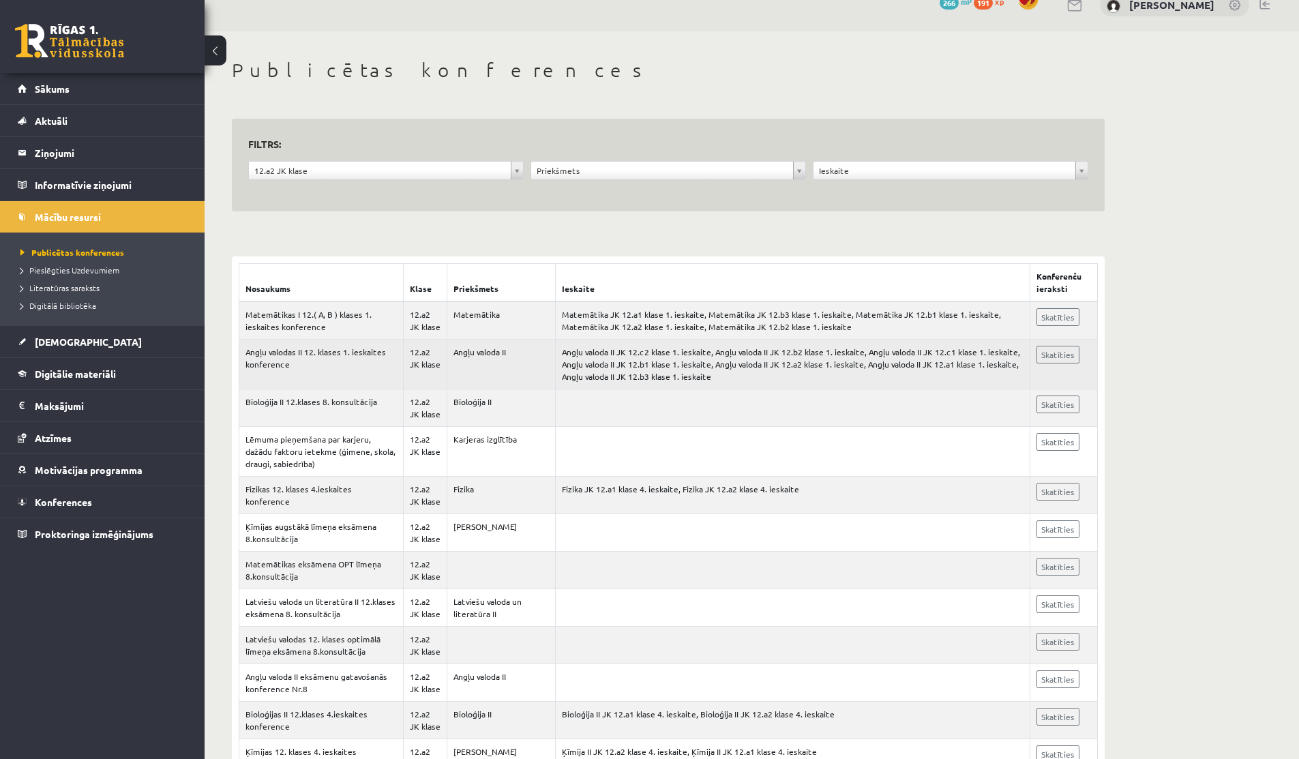
scroll to position [20, 0]
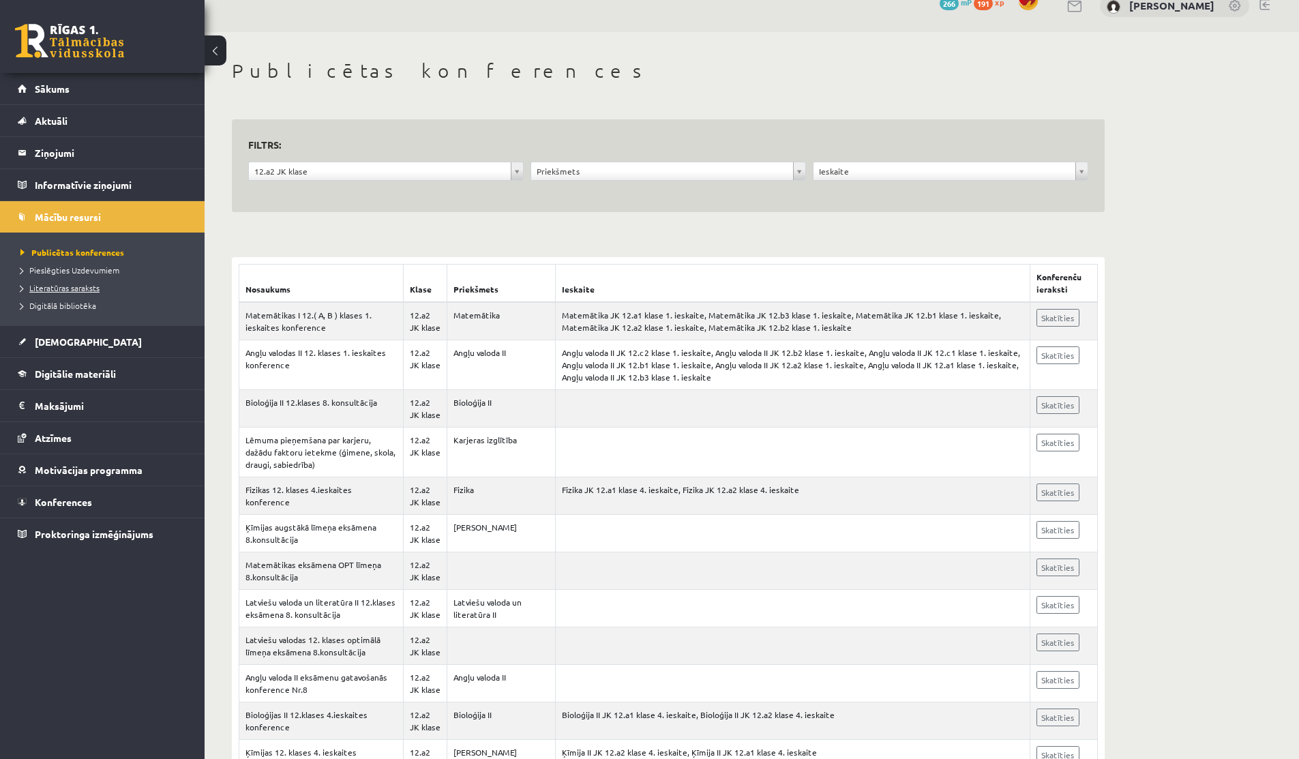
click at [80, 286] on span "Literatūras saraksts" at bounding box center [59, 287] width 79 height 11
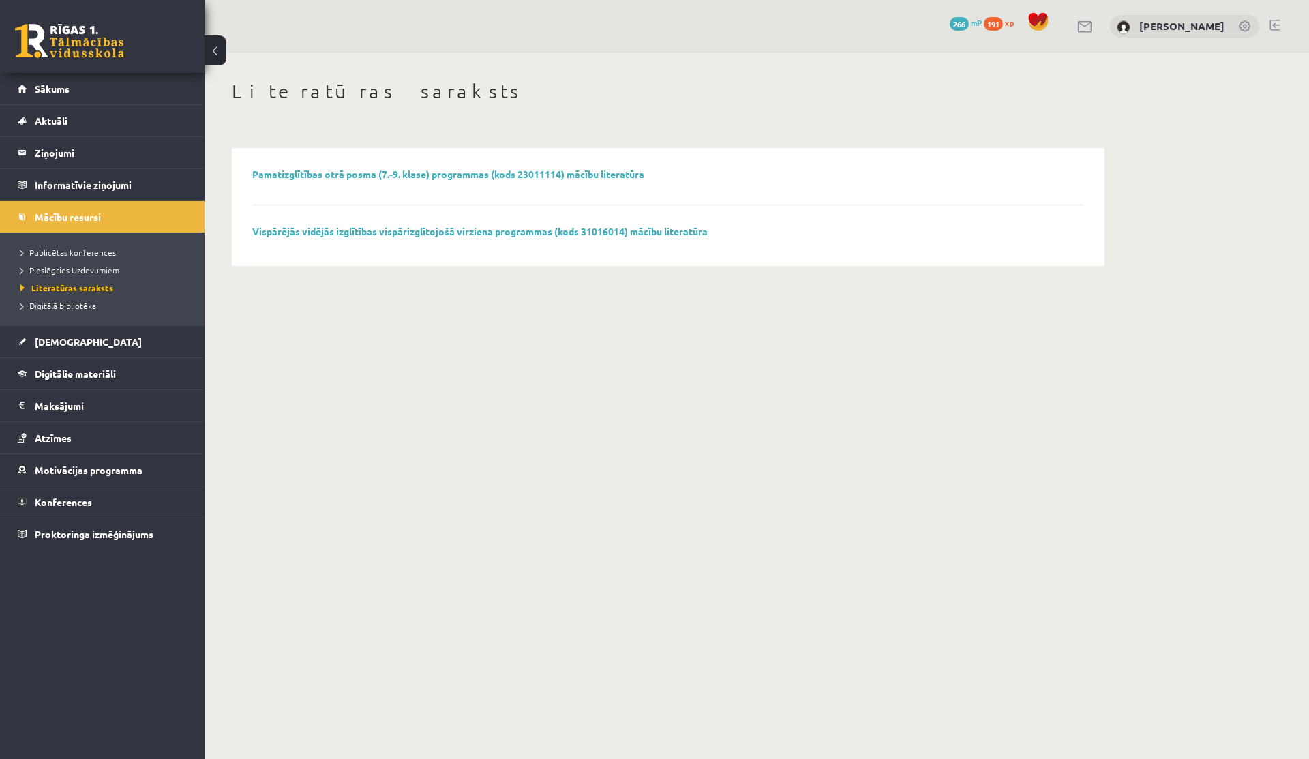
click at [46, 302] on span "Digitālā bibliotēka" at bounding box center [58, 305] width 76 height 11
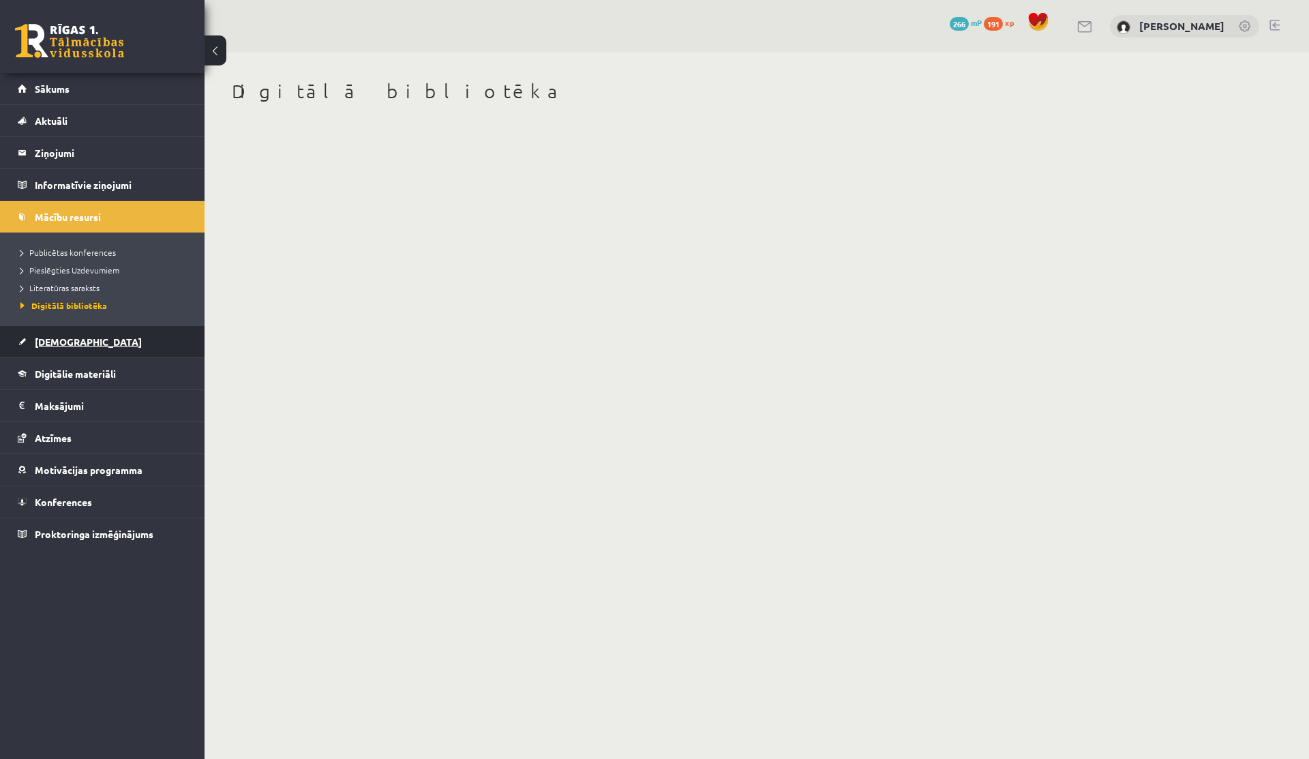
click at [48, 348] on link "[DEMOGRAPHIC_DATA]" at bounding box center [103, 341] width 170 height 31
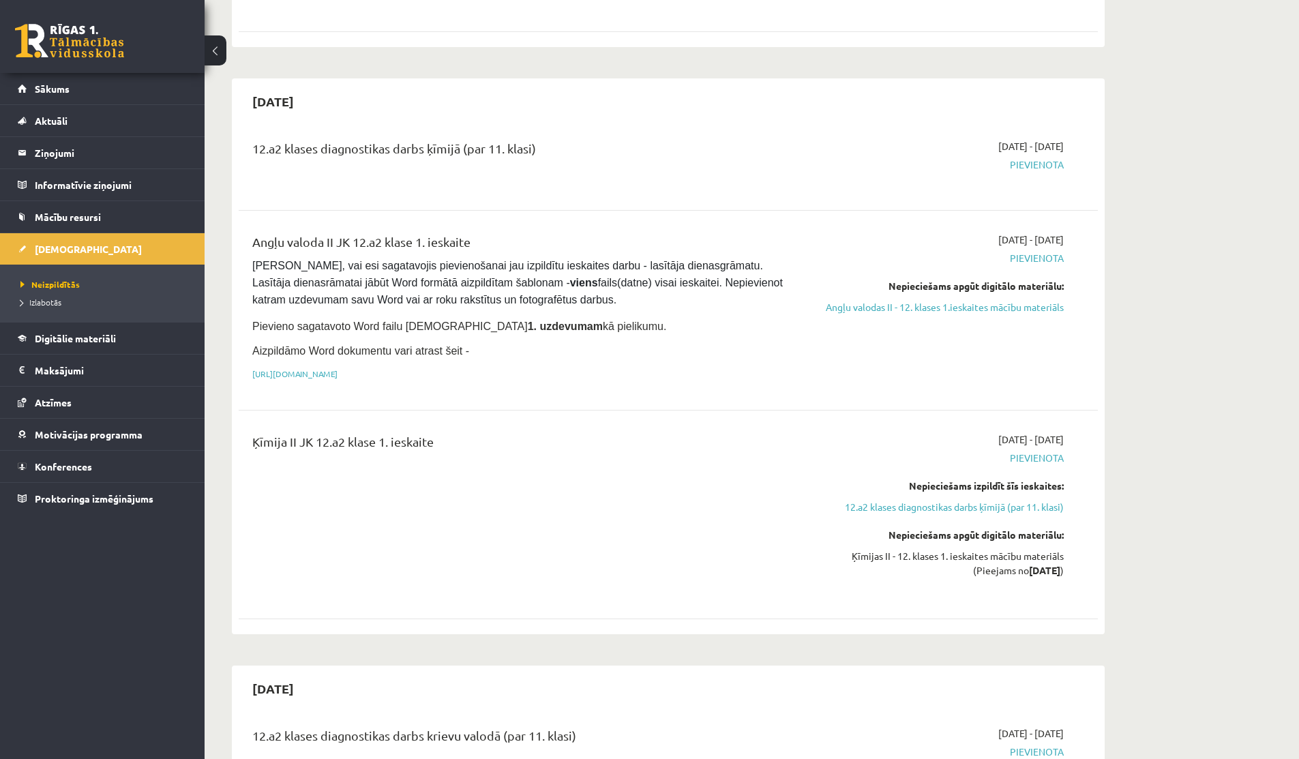
scroll to position [650, 0]
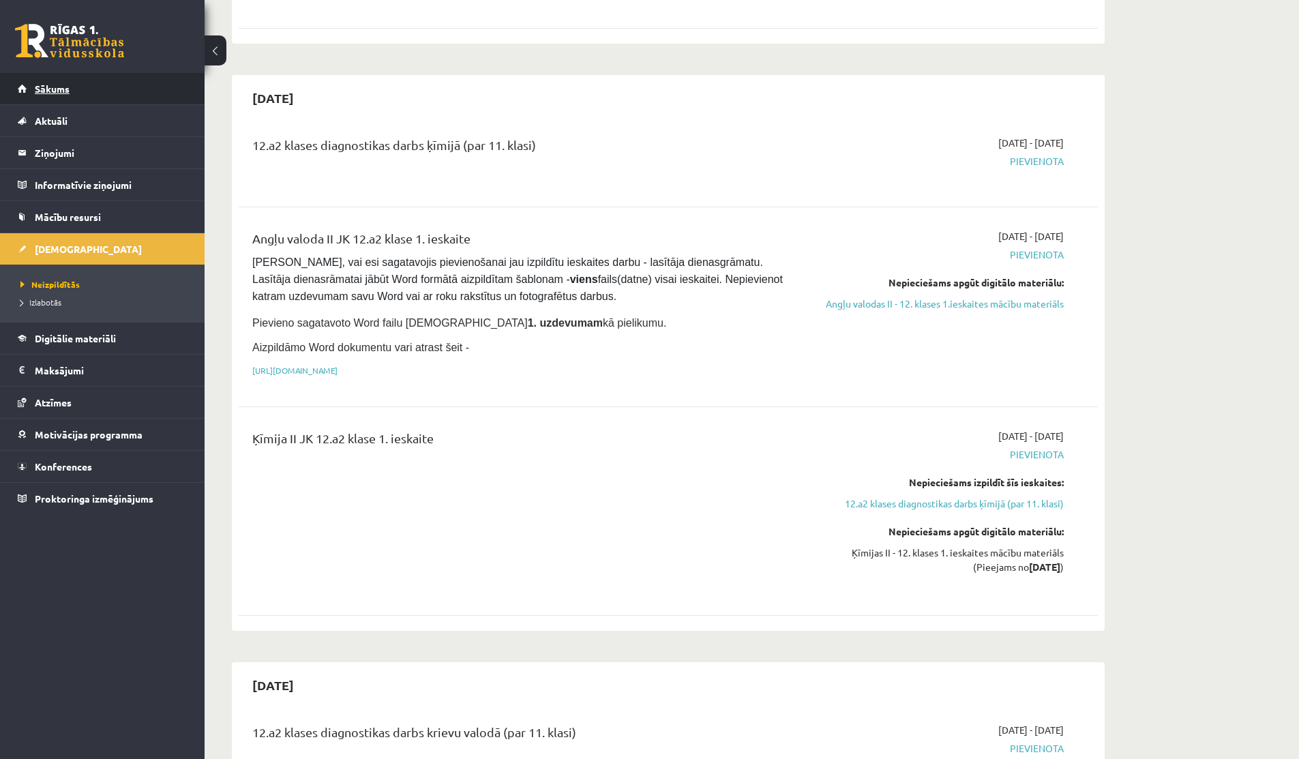
click at [54, 87] on span "Sākums" at bounding box center [52, 89] width 35 height 12
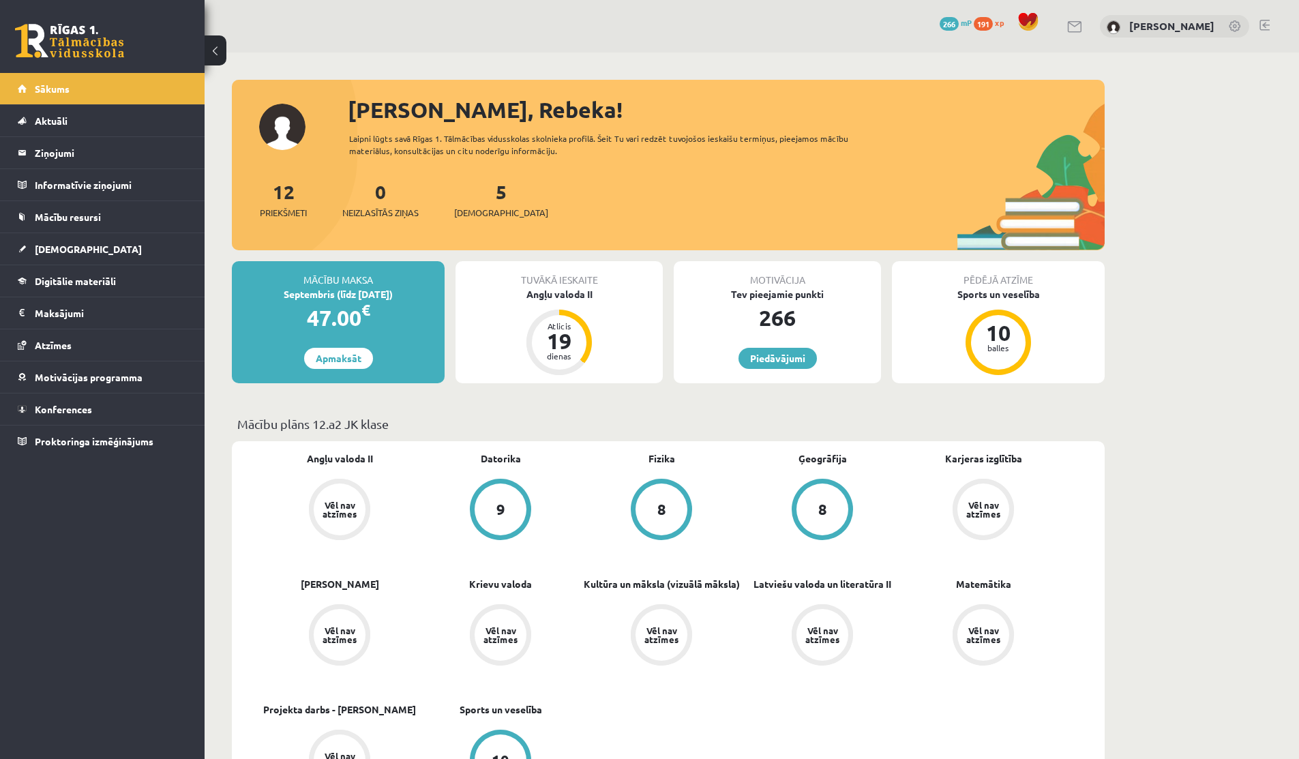
drag, startPoint x: 353, startPoint y: 292, endPoint x: 423, endPoint y: 290, distance: 70.9
click at [423, 290] on div "Septembris (līdz [DATE])" at bounding box center [338, 294] width 213 height 14
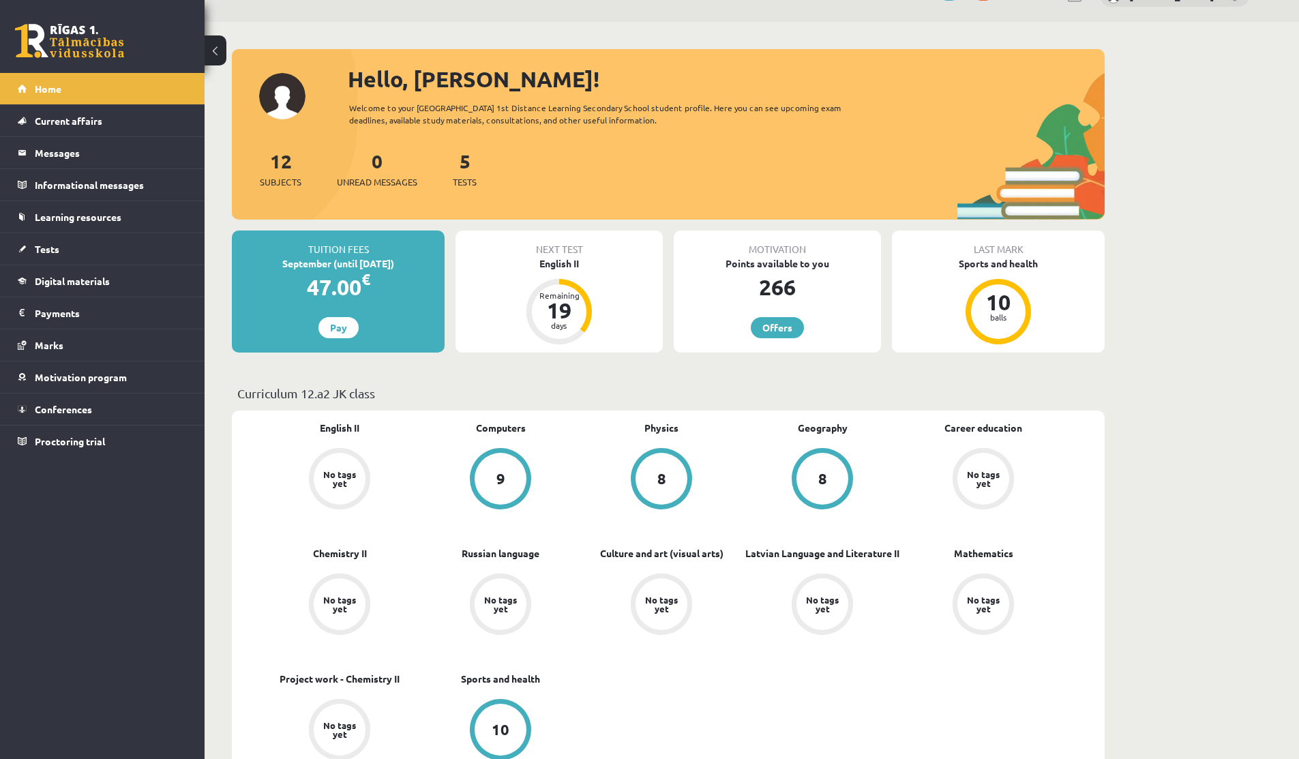
scroll to position [35, 0]
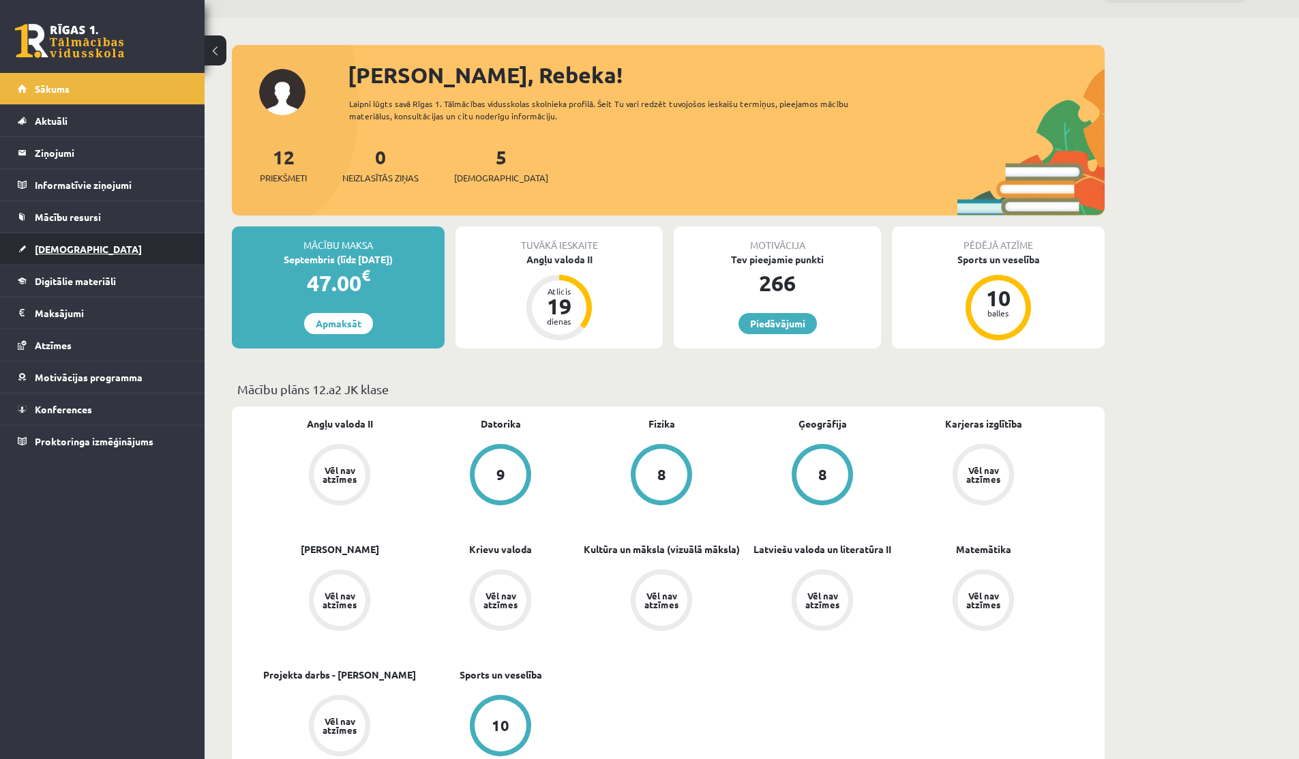
click at [70, 258] on link "[DEMOGRAPHIC_DATA]" at bounding box center [103, 248] width 170 height 31
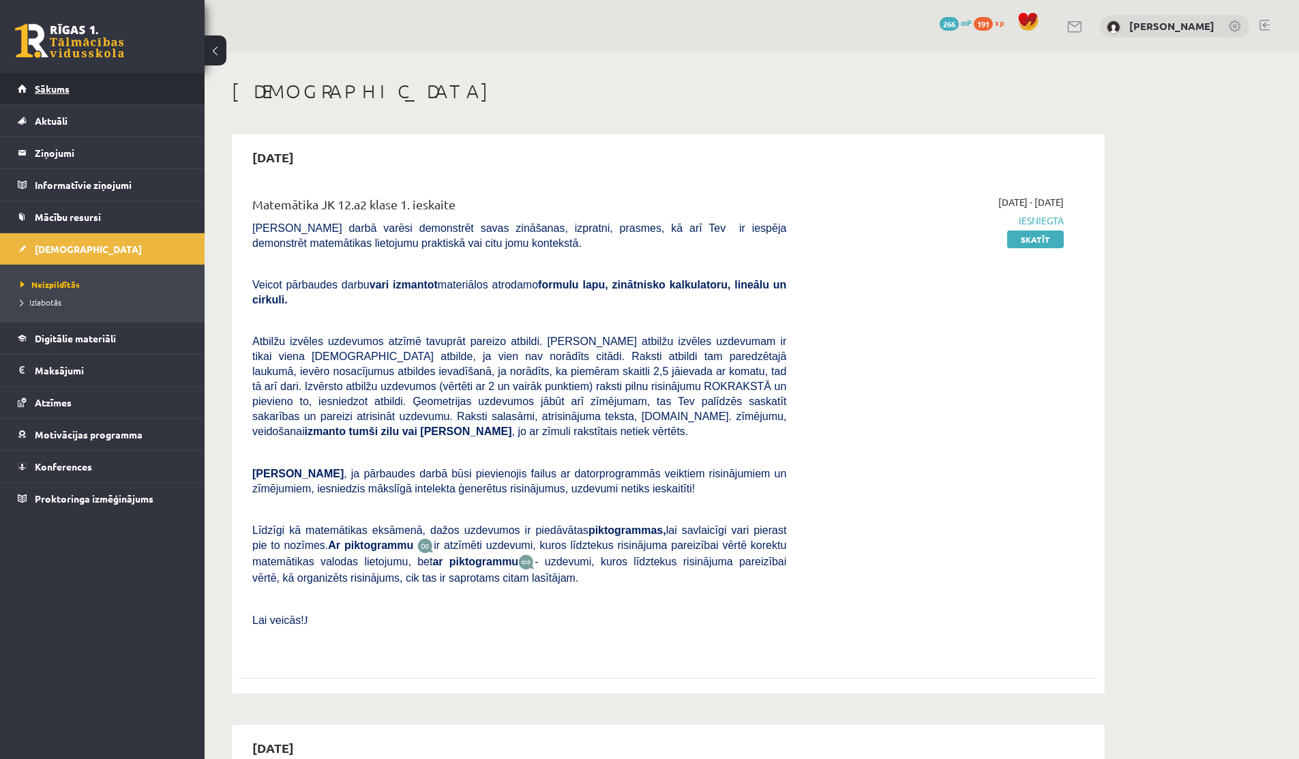
click at [66, 85] on span "Sākums" at bounding box center [52, 89] width 35 height 12
